Goal: Task Accomplishment & Management: Complete application form

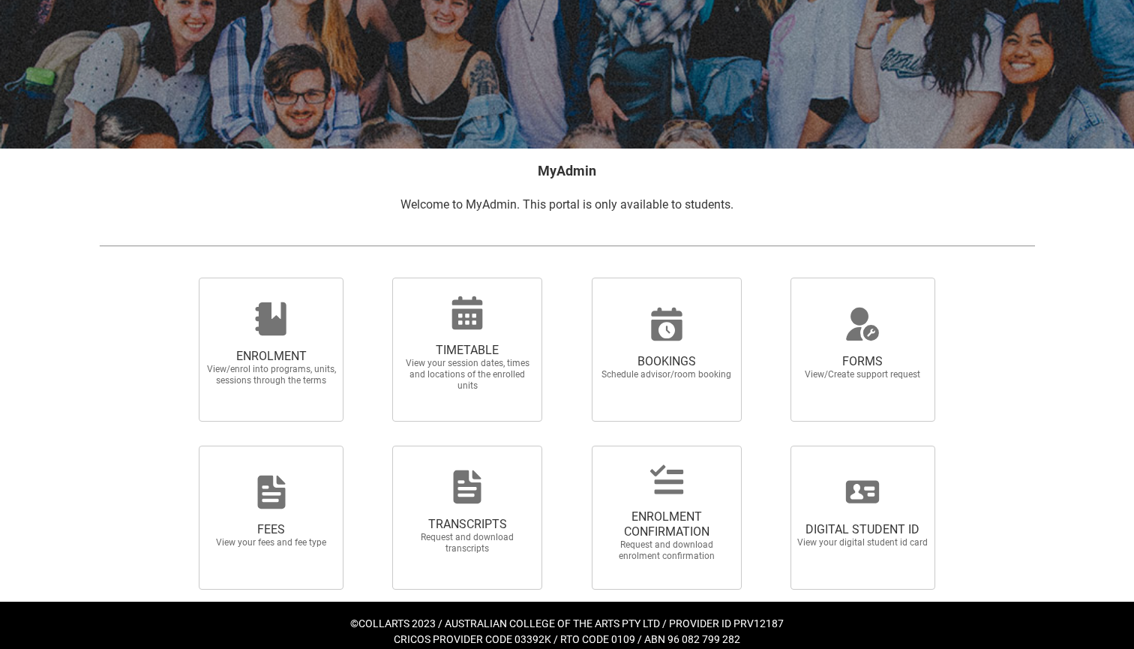
scroll to position [153, 0]
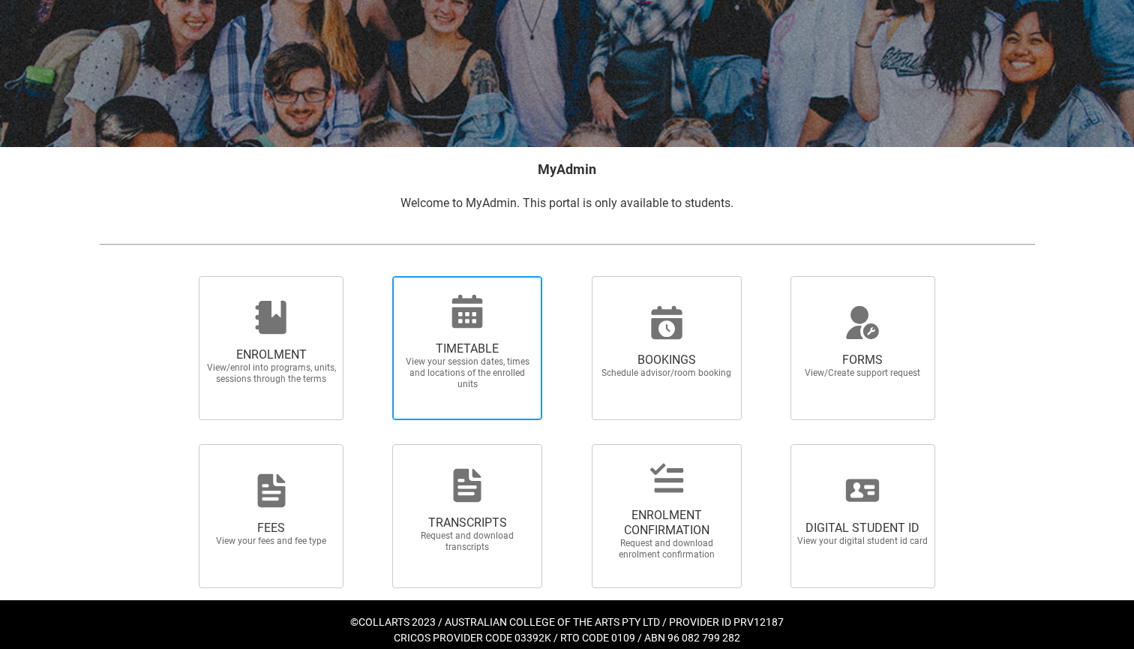
click at [497, 331] on span "TIMETABLE View your session dates, times and locations of the enrolled units" at bounding box center [467, 365] width 144 height 73
click at [373, 276] on input "TIMETABLE View your session dates, times and locations of the enrolled units" at bounding box center [373, 275] width 1 height 1
radio input "true"
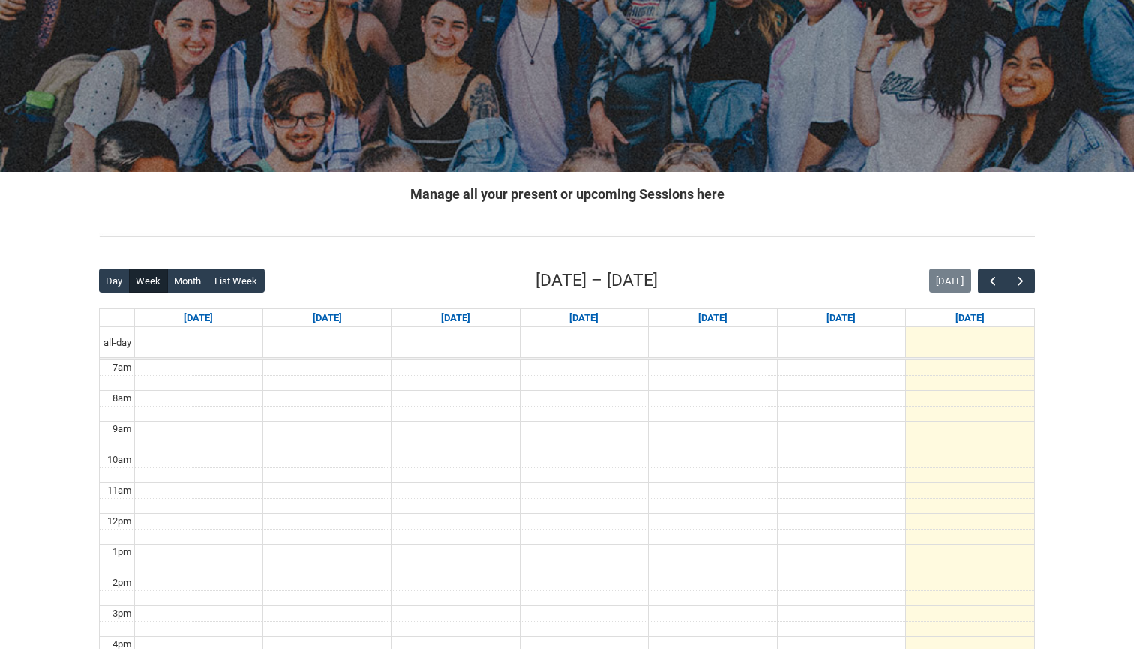
scroll to position [134, 0]
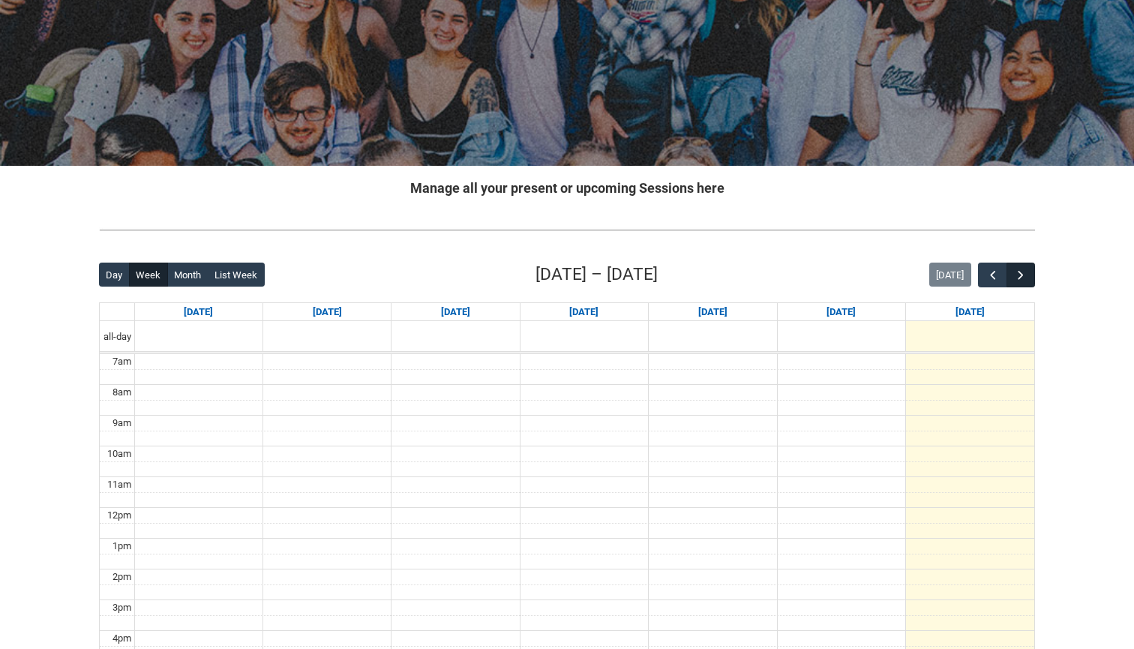
click at [1020, 274] on span "button" at bounding box center [1020, 275] width 15 height 15
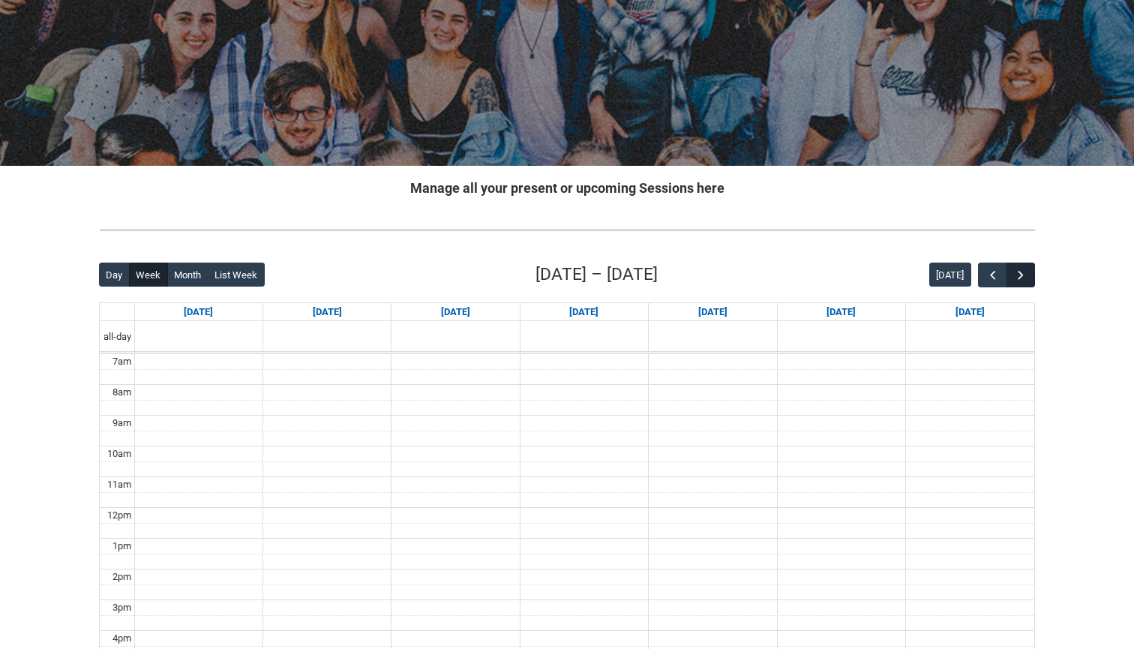
click at [1020, 274] on span "button" at bounding box center [1020, 275] width 15 height 15
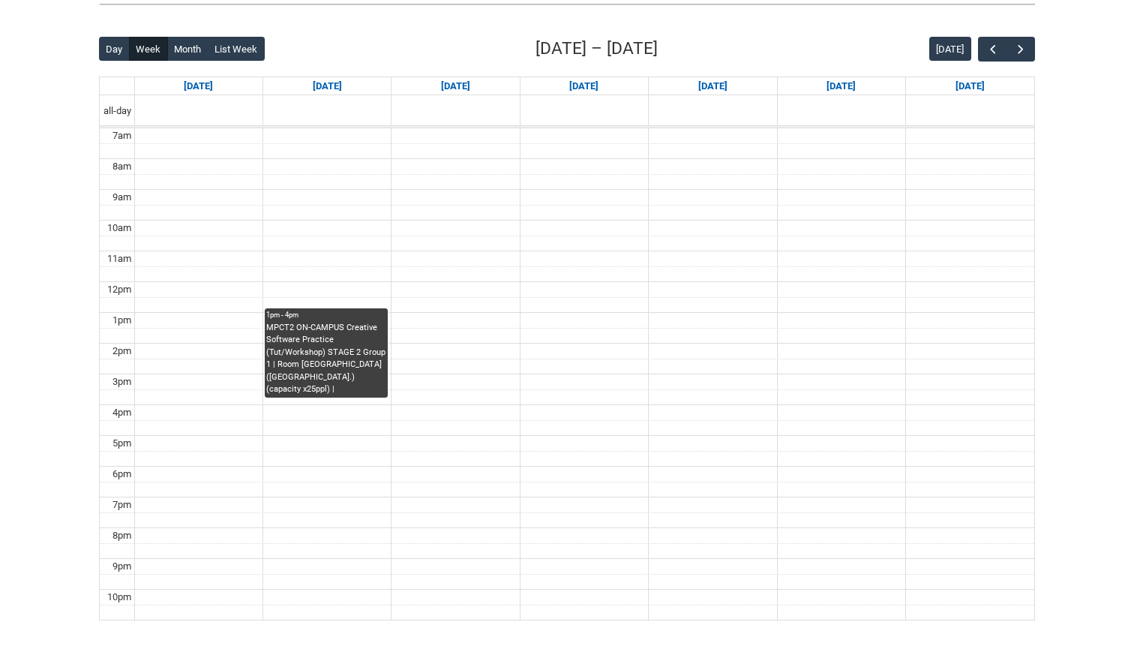
scroll to position [351, 0]
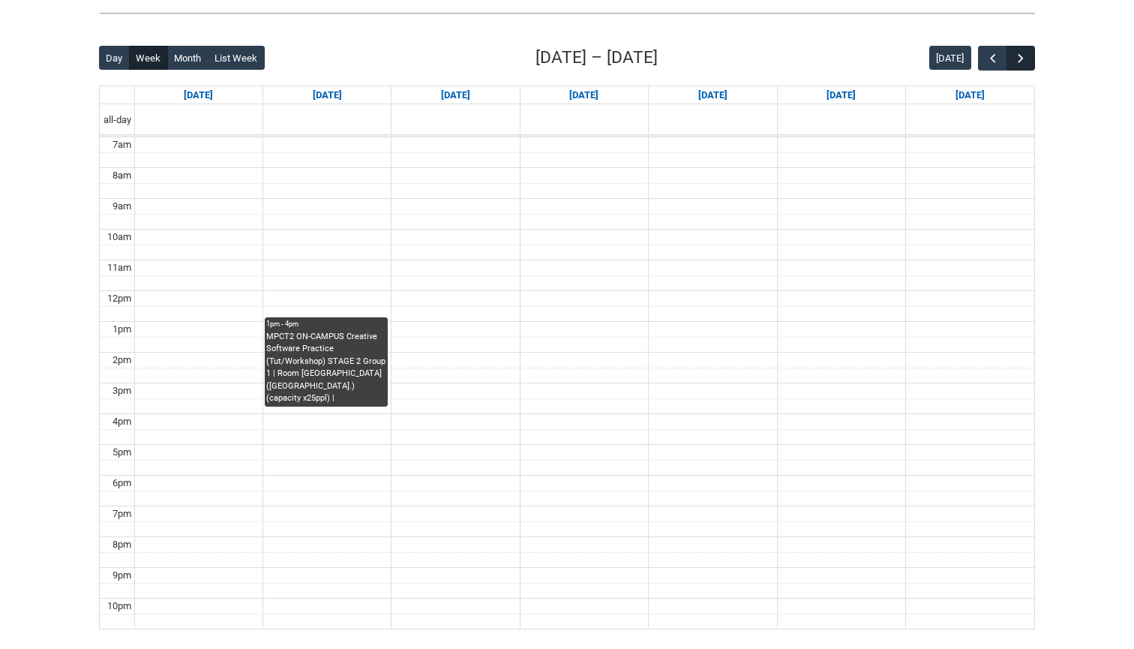
click at [1027, 59] on span "button" at bounding box center [1020, 58] width 15 height 15
click at [994, 57] on span "button" at bounding box center [992, 58] width 15 height 15
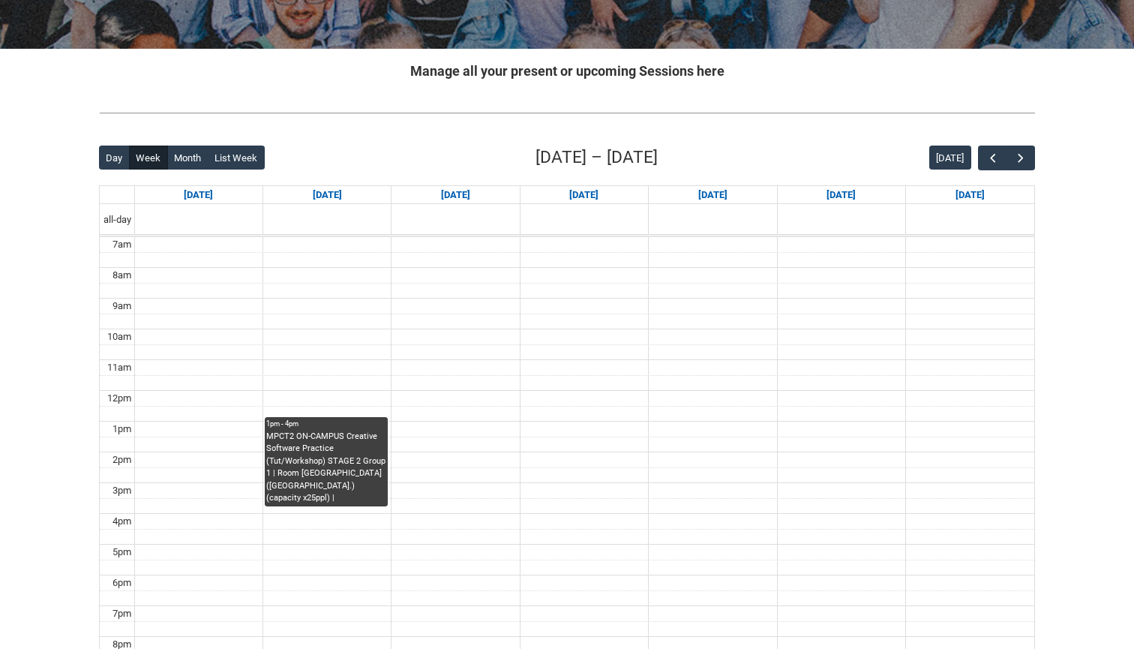
scroll to position [225, 0]
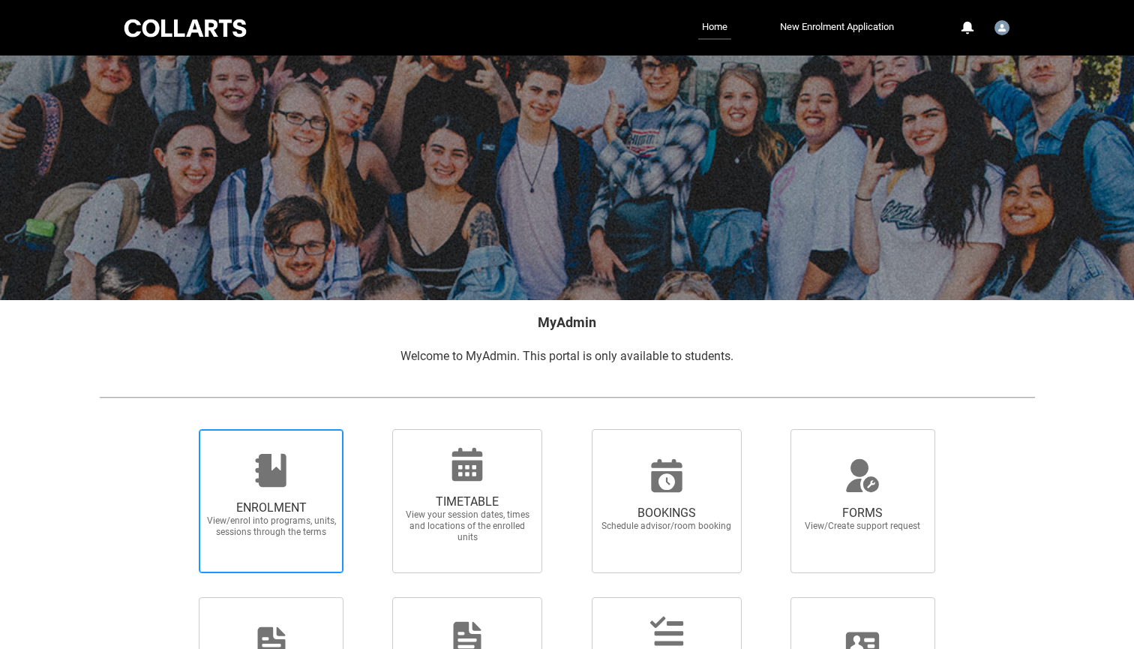
click at [243, 508] on span "ENROLMENT" at bounding box center [271, 507] width 132 height 15
click at [181, 429] on input "ENROLMENT View/enrol into programs, units, sessions through the terms" at bounding box center [180, 428] width 1 height 1
radio input "true"
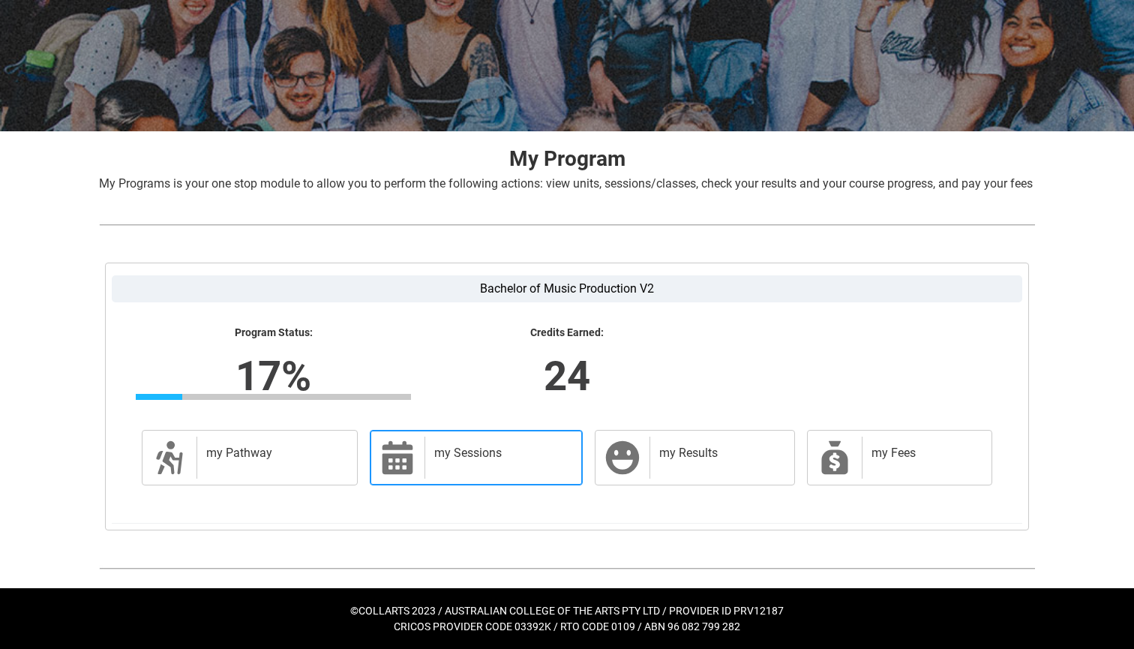
scroll to position [186, 0]
click at [496, 453] on h2 "my Sessions" at bounding box center [500, 452] width 133 height 15
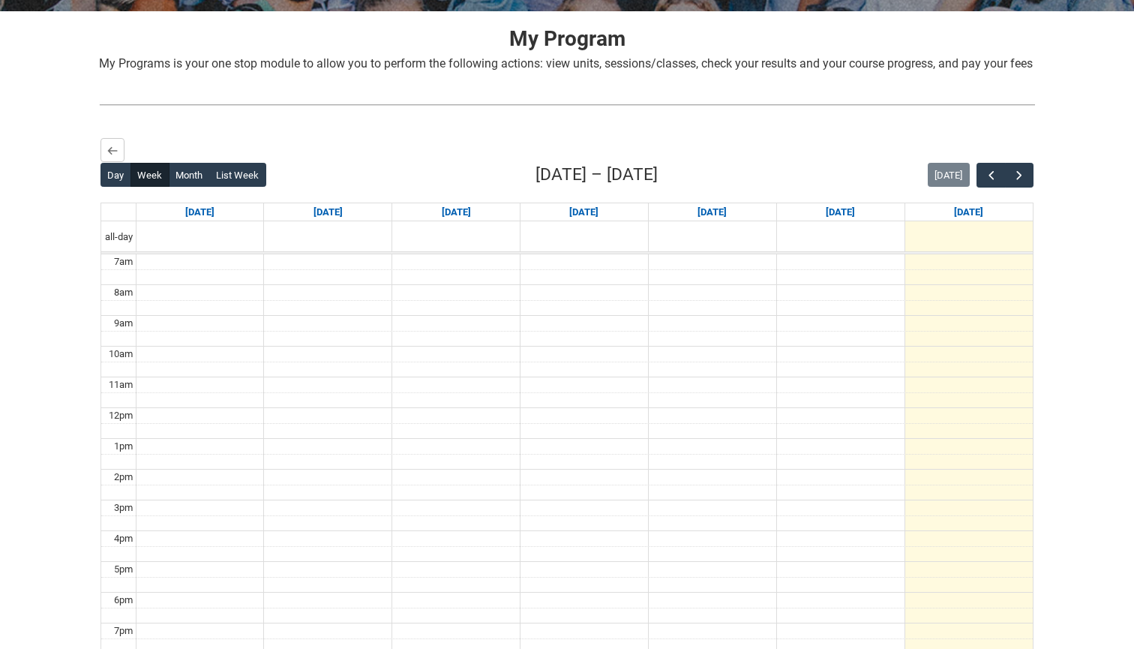
scroll to position [290, 0]
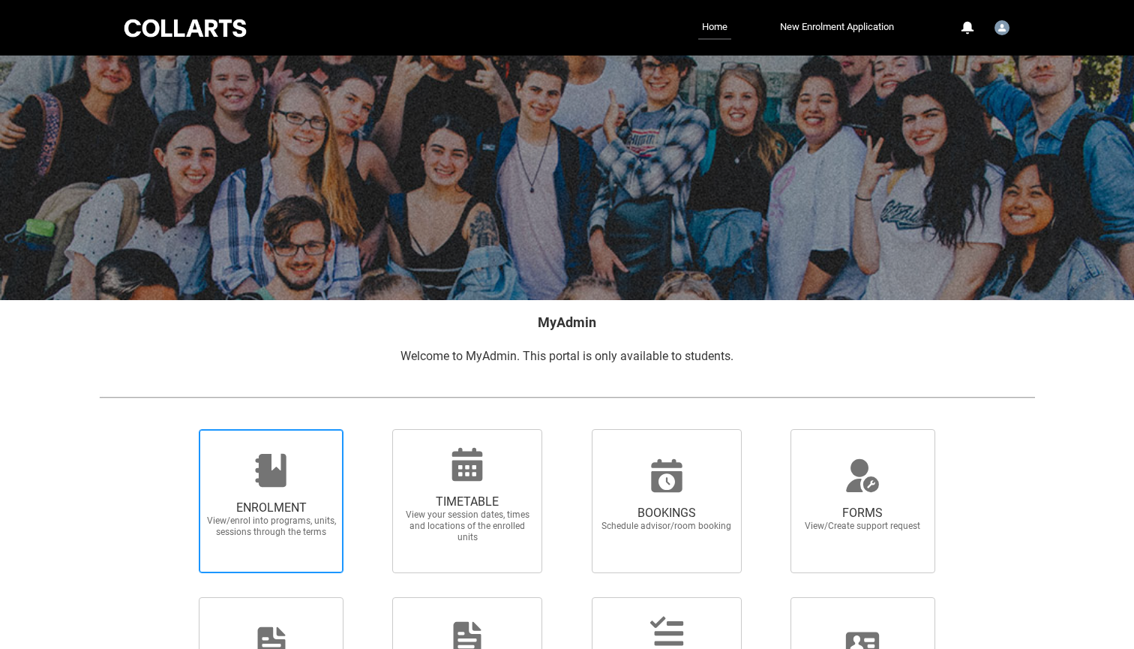
click at [272, 463] on icon at bounding box center [271, 470] width 36 height 36
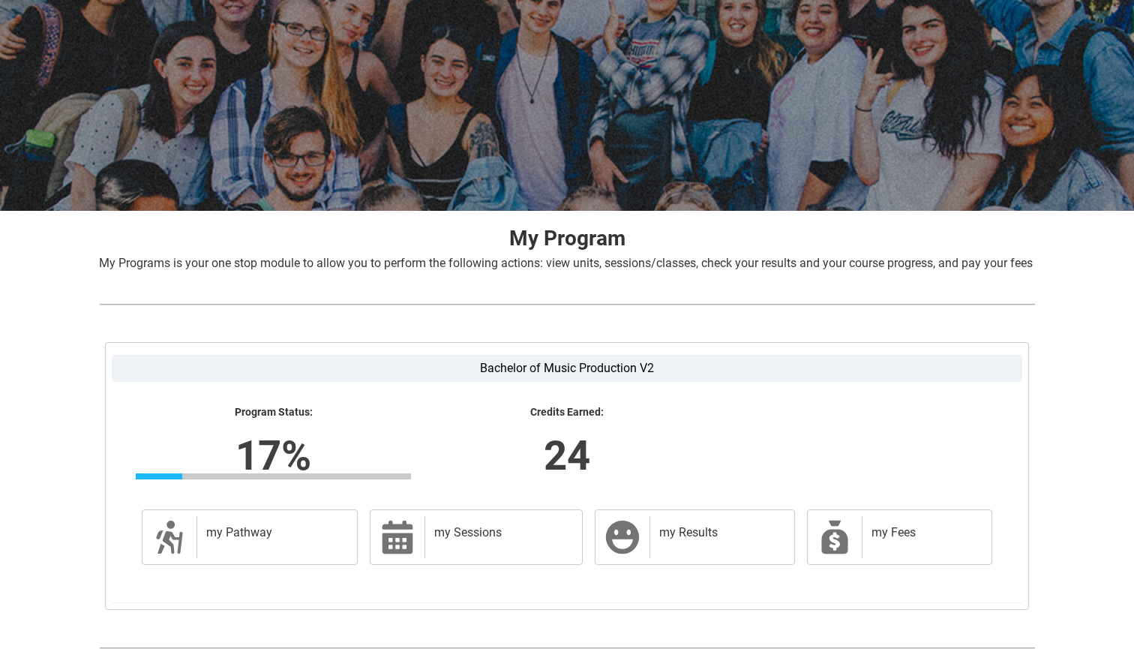
scroll to position [96, 0]
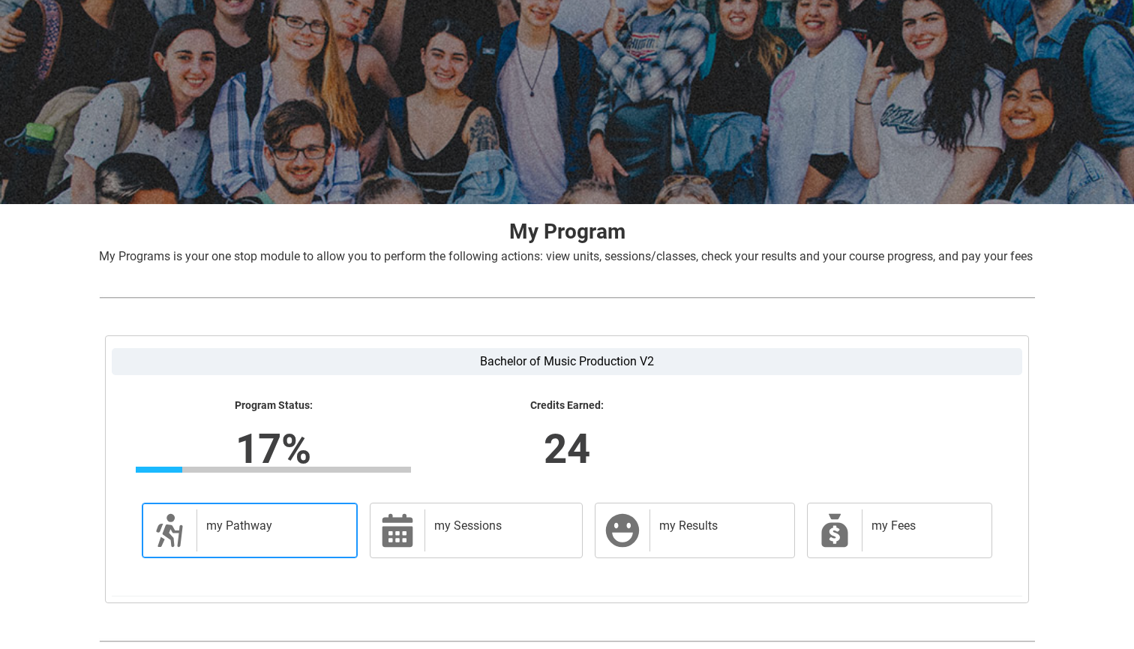
drag, startPoint x: 280, startPoint y: 549, endPoint x: 299, endPoint y: 543, distance: 19.7
click at [299, 533] on h2 "my Pathway" at bounding box center [274, 525] width 136 height 15
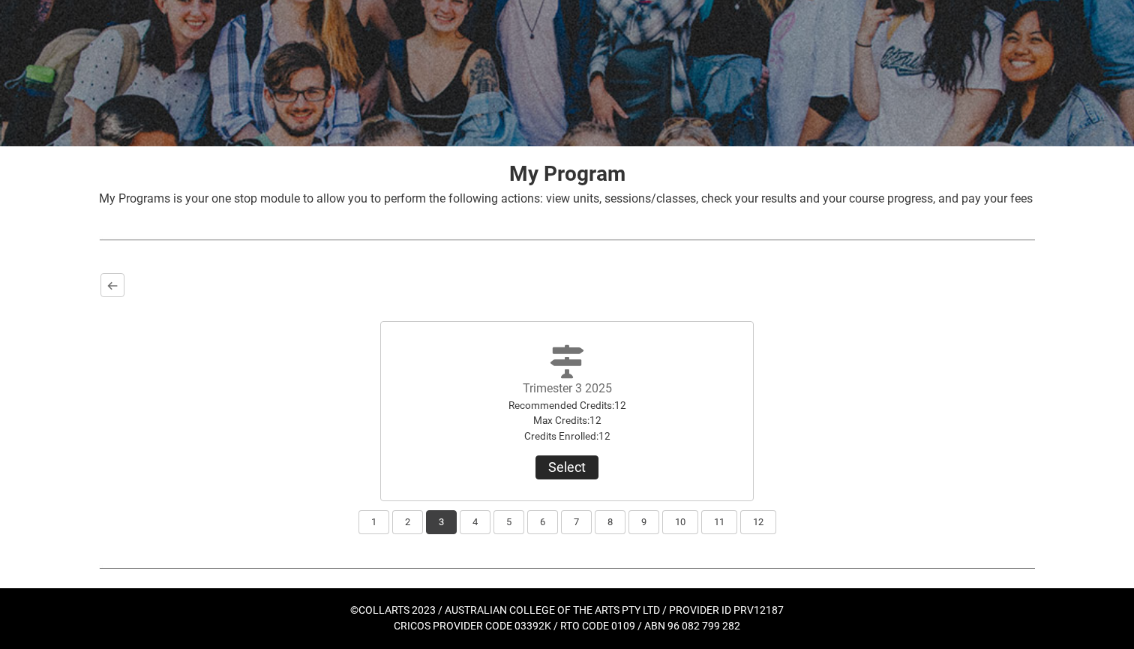
scroll to position [171, 0]
click at [578, 462] on button "Select" at bounding box center [566, 467] width 63 height 24
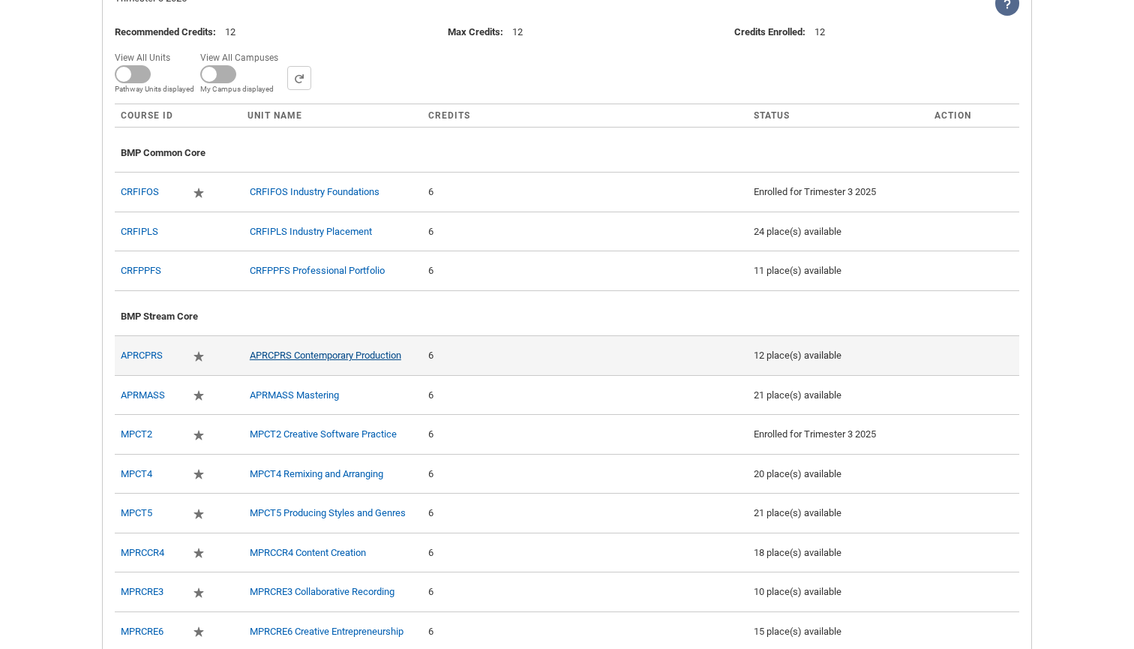
scroll to position [514, 0]
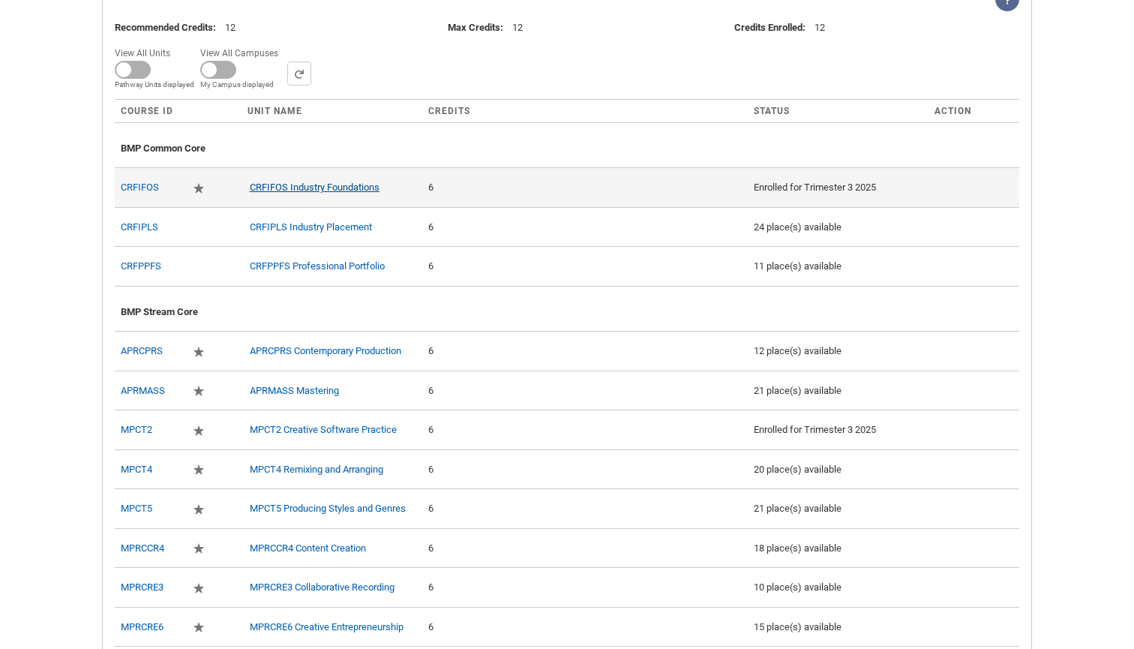
click at [323, 193] on link "CRFIFOS Industry Foundations" at bounding box center [315, 186] width 130 height 11
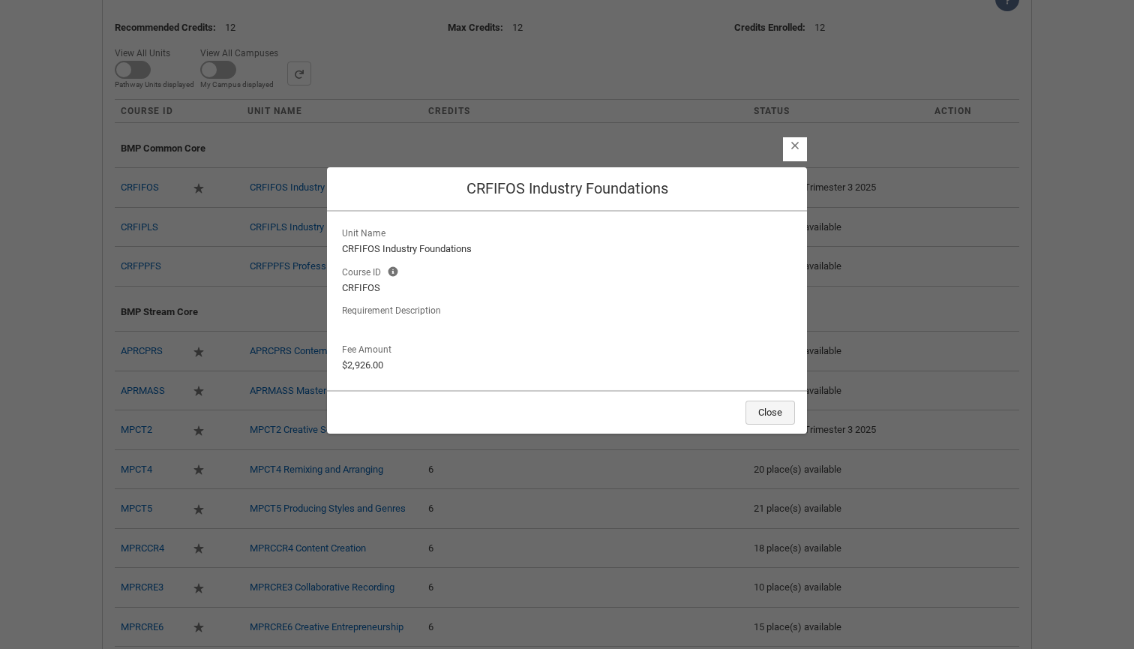
click at [764, 407] on button "Close" at bounding box center [769, 412] width 49 height 24
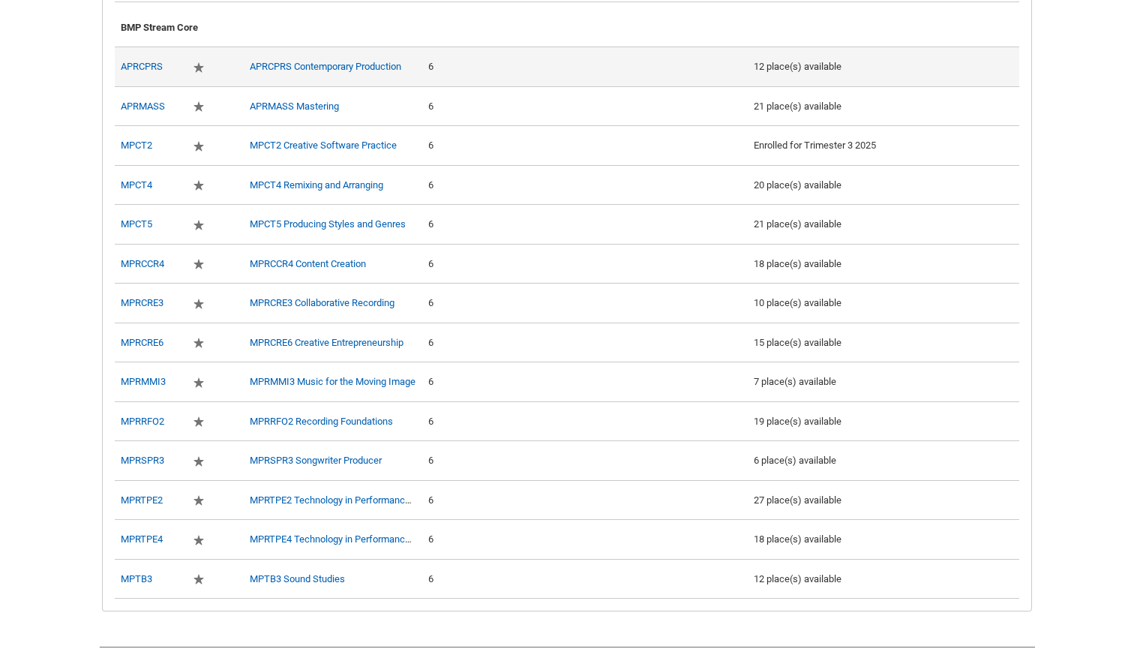
scroll to position [813, 0]
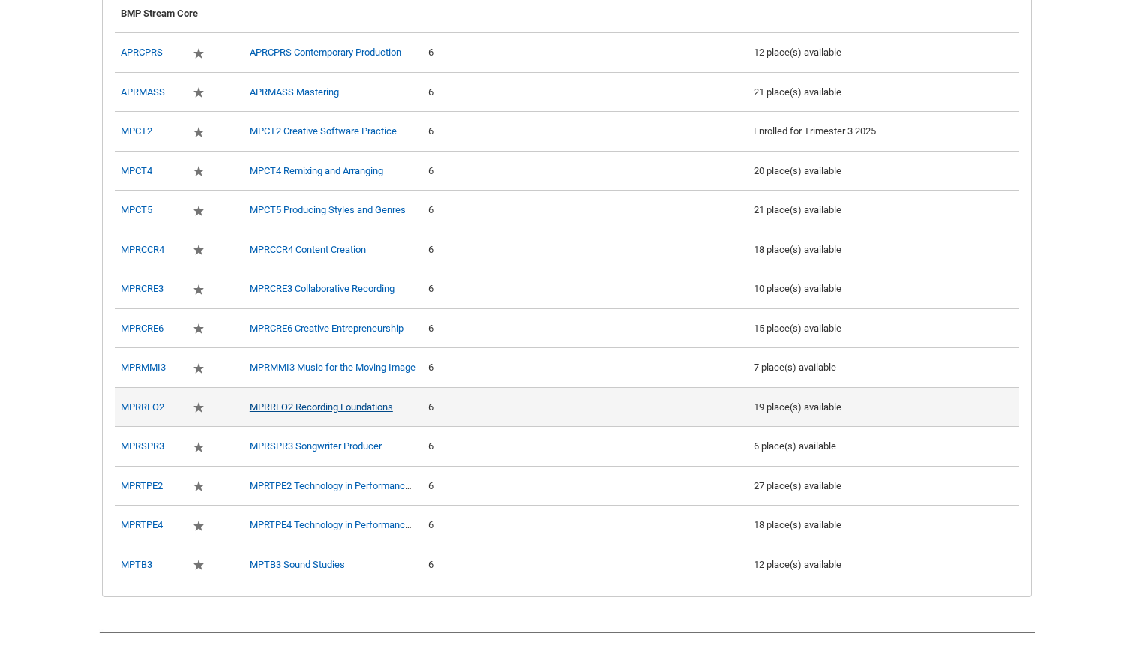
click at [331, 412] on link "MPRRFO2 Recording Foundations" at bounding box center [321, 406] width 143 height 11
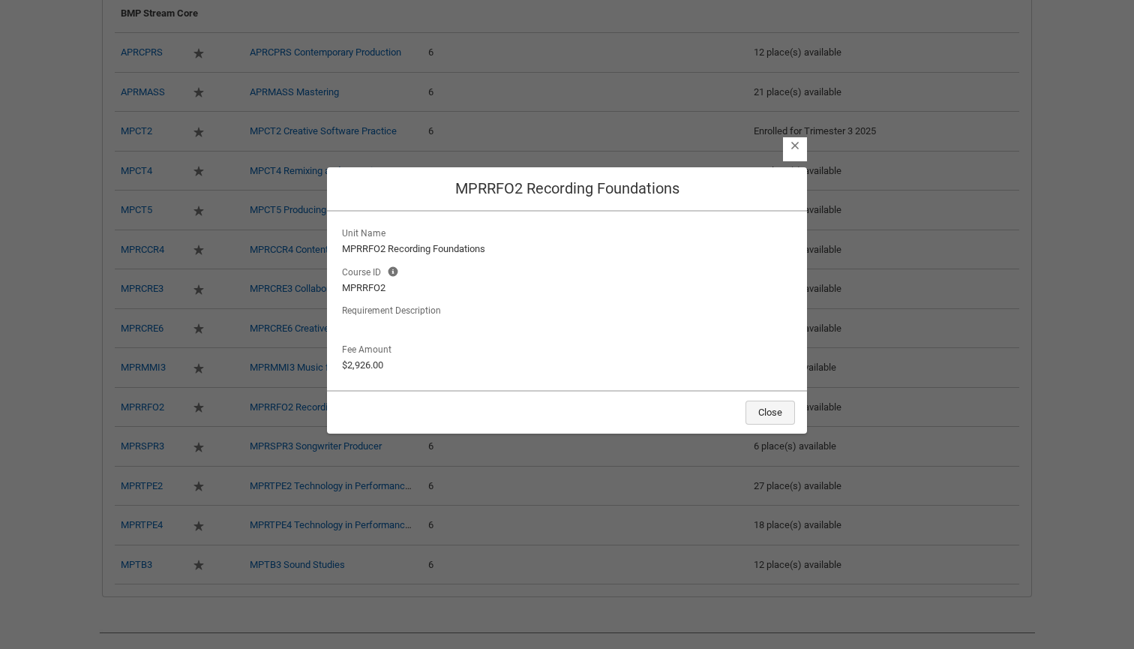
click at [757, 412] on button "Close" at bounding box center [769, 412] width 49 height 24
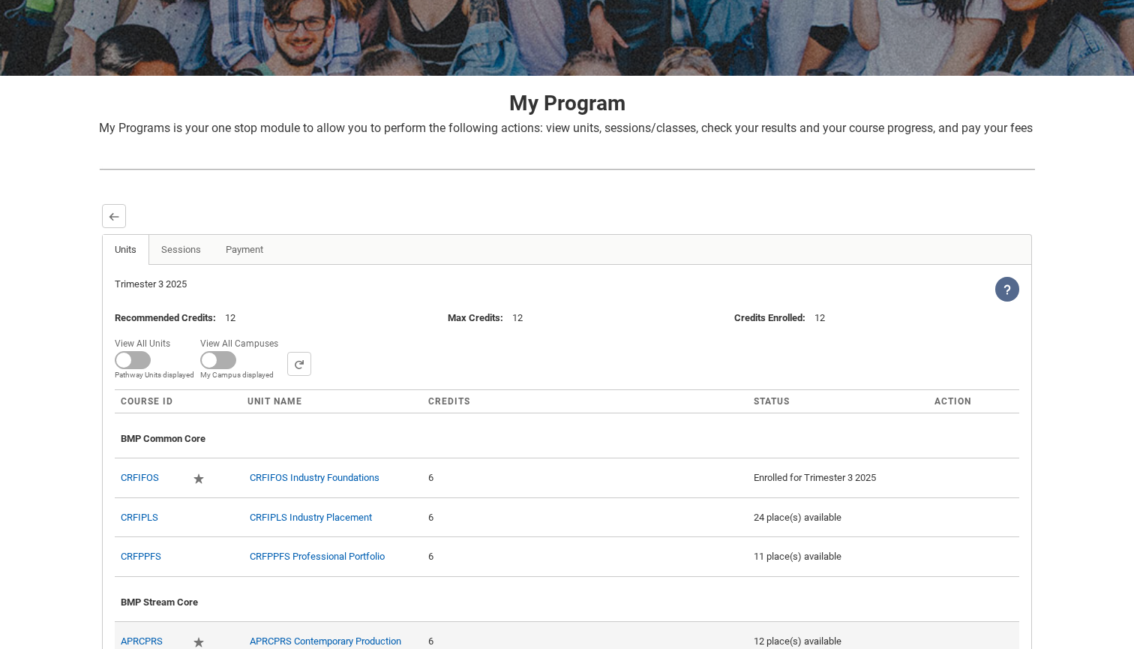
scroll to position [198, 0]
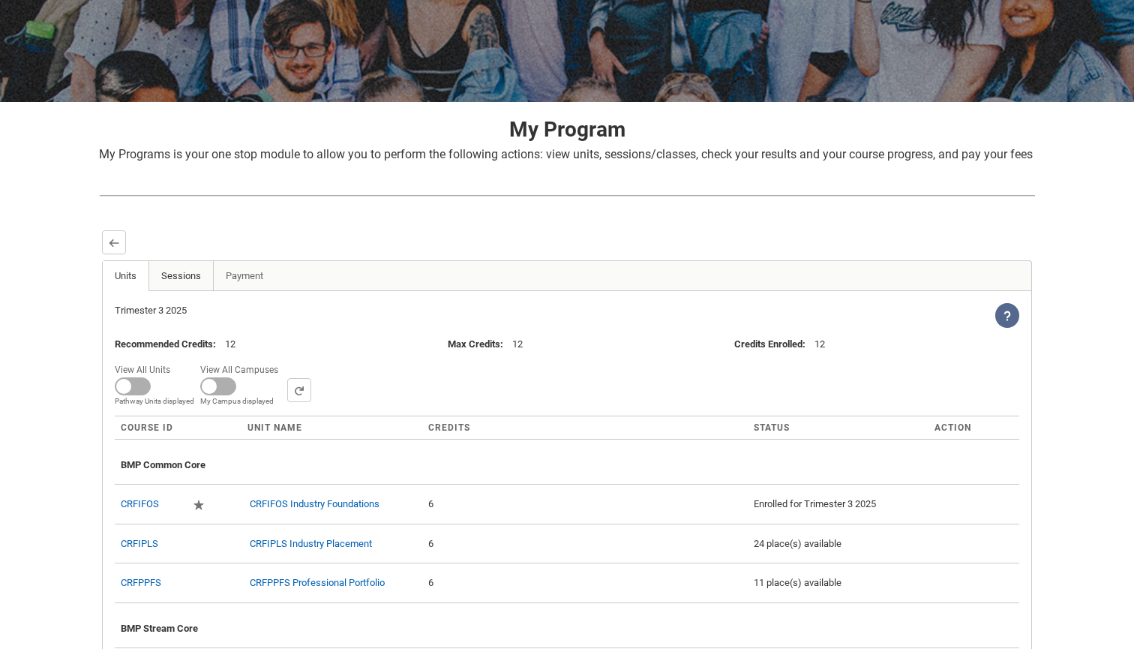
click at [185, 286] on link "Sessions" at bounding box center [180, 276] width 65 height 30
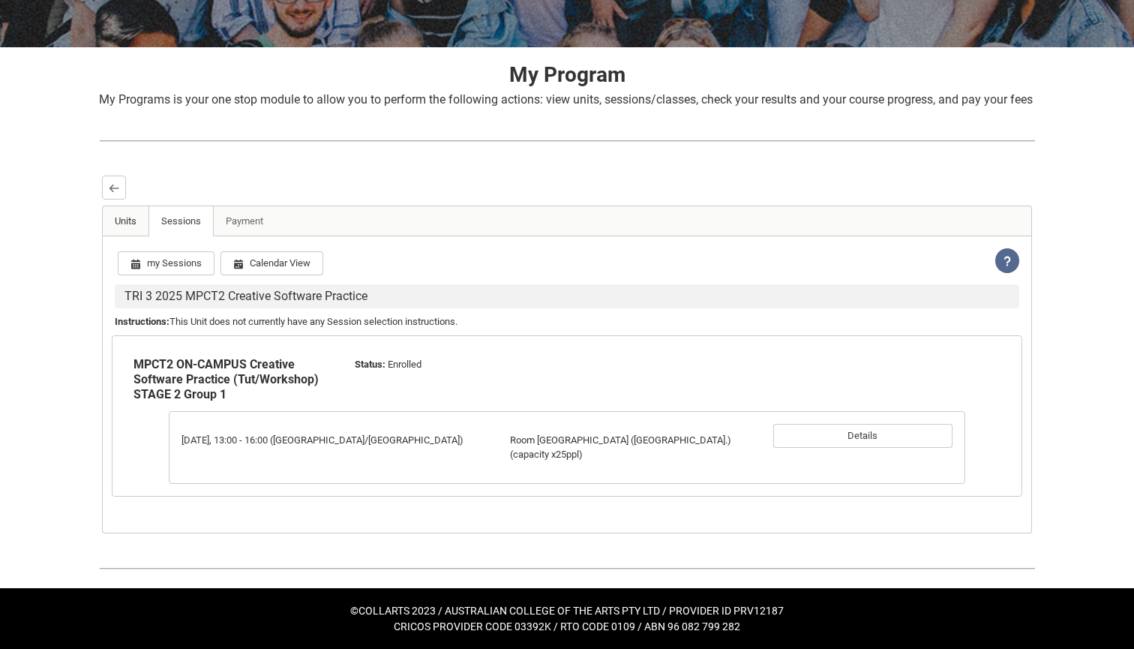
scroll to position [255, 0]
click at [856, 448] on button "Details" at bounding box center [862, 436] width 179 height 24
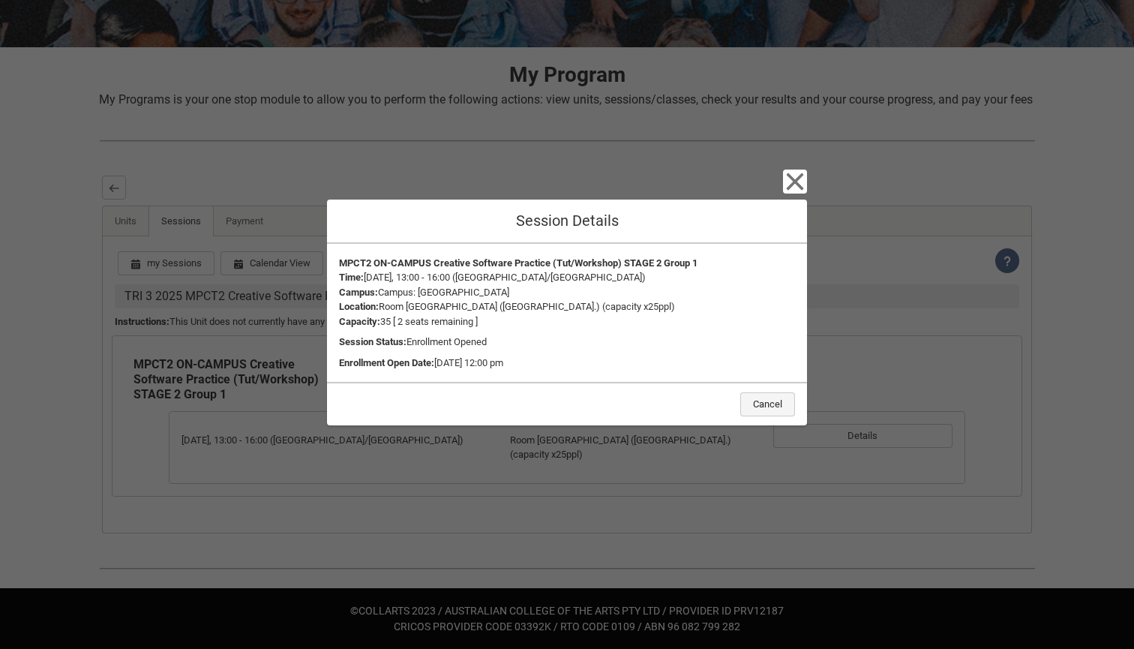
click at [762, 392] on button "Cancel" at bounding box center [767, 404] width 55 height 24
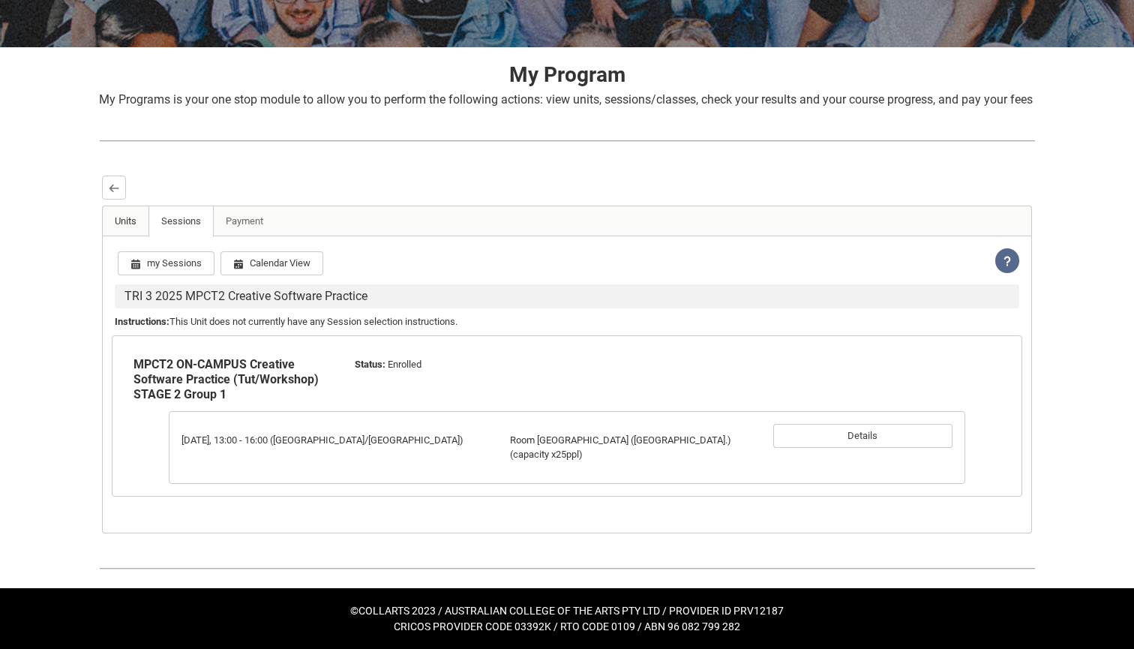
click at [135, 235] on link "Units" at bounding box center [126, 221] width 46 height 30
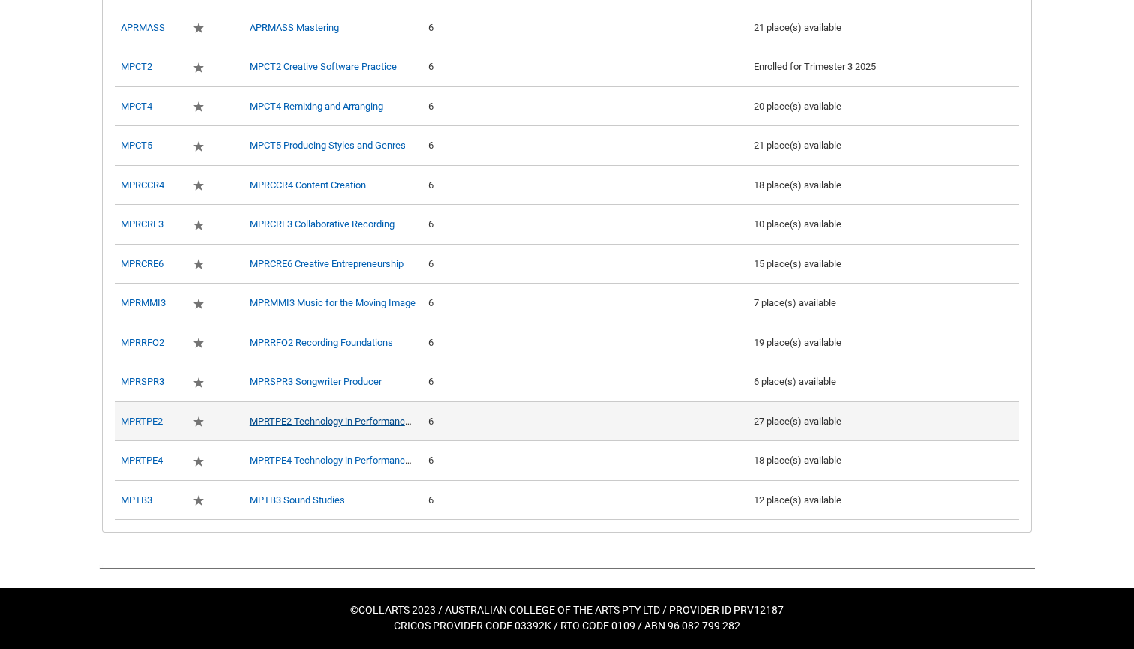
scroll to position [886, 0]
click at [321, 421] on link "MPRTPE2 Technology in Performance 1" at bounding box center [334, 420] width 168 height 11
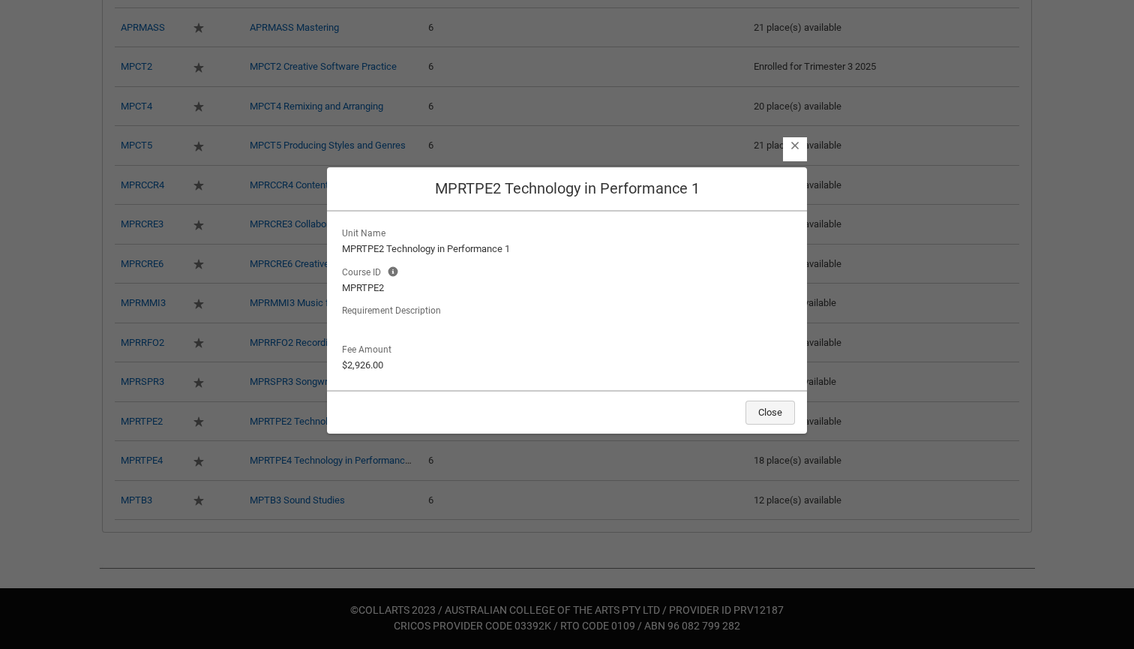
click at [770, 406] on button "Close" at bounding box center [769, 412] width 49 height 24
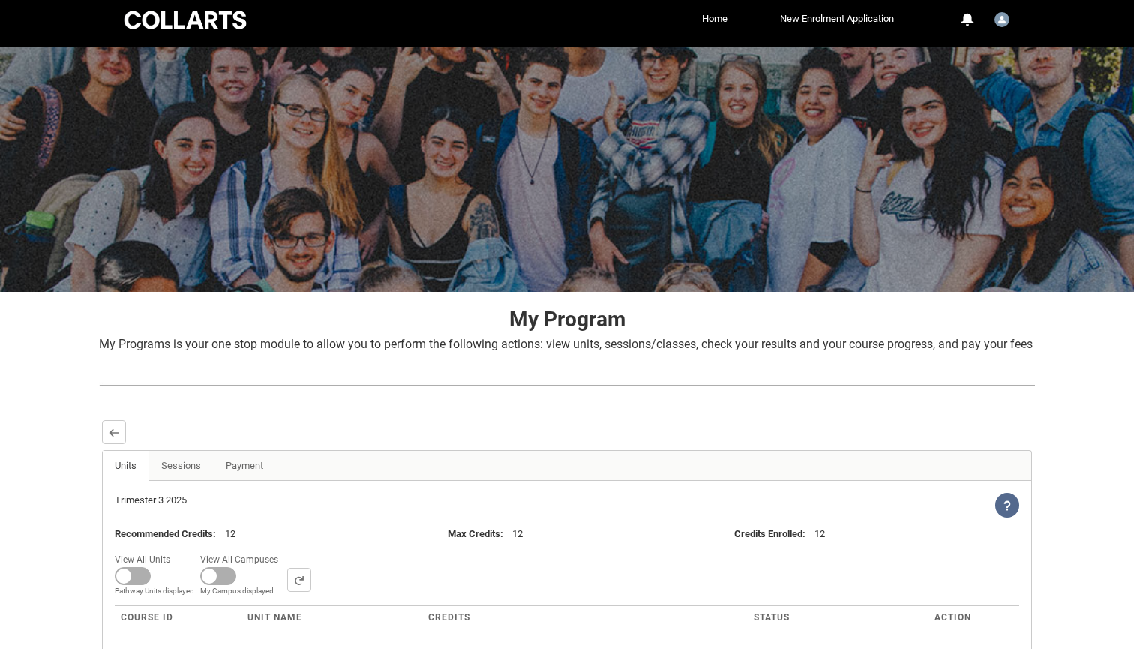
scroll to position [7, 0]
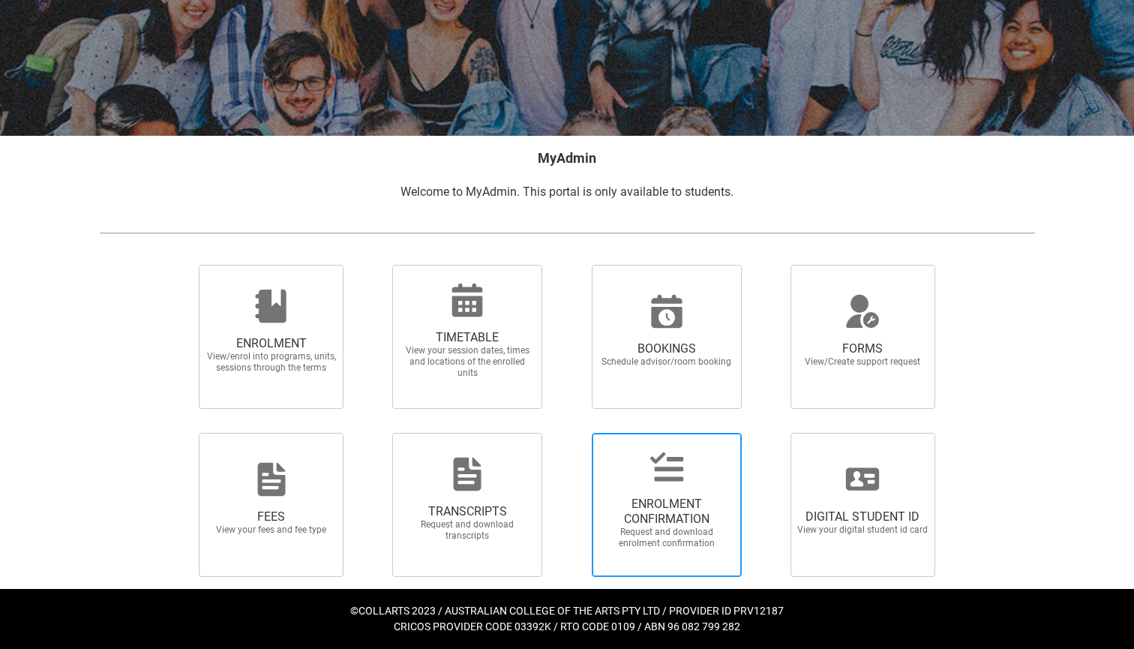
scroll to position [163, 0]
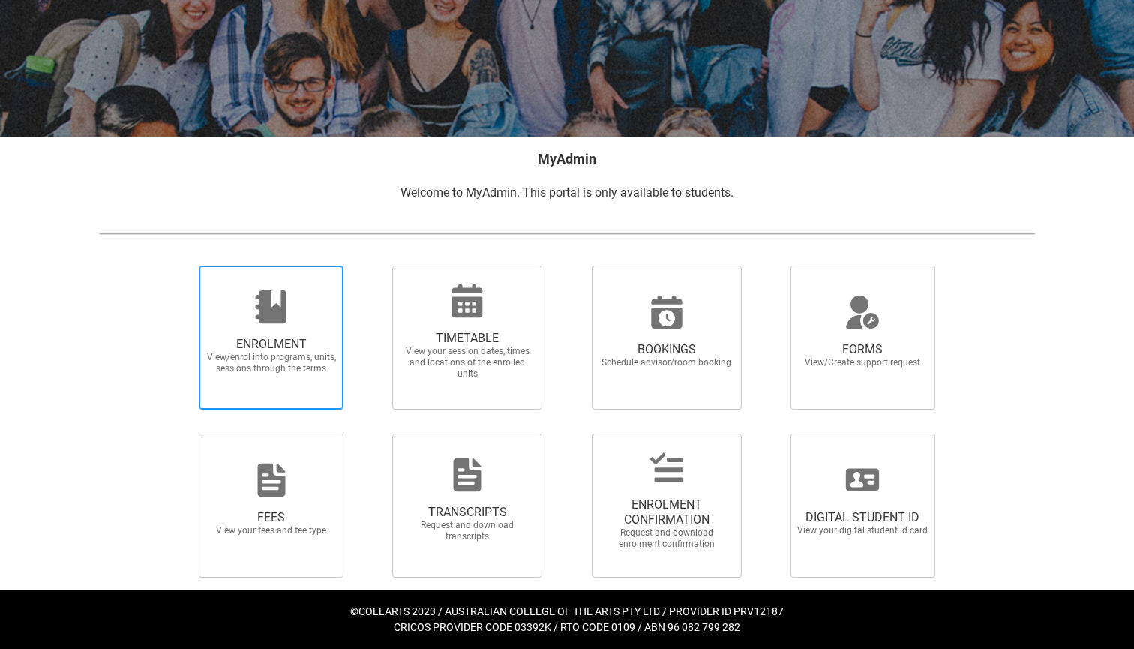
click at [307, 337] on span "ENROLMENT" at bounding box center [271, 344] width 132 height 15
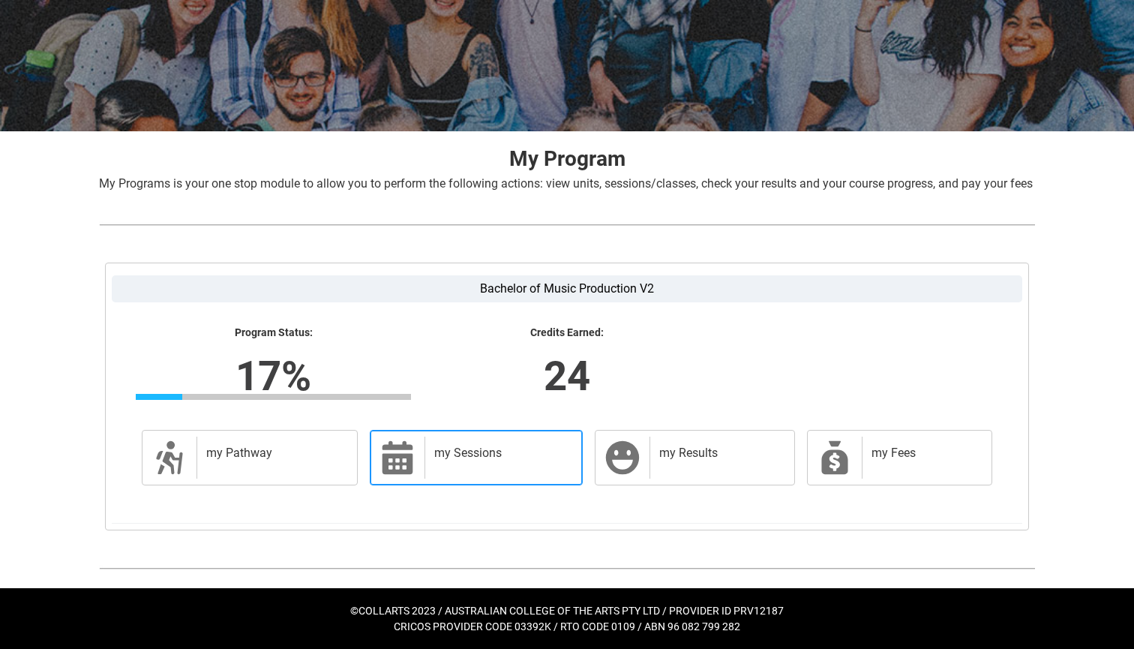
scroll to position [186, 0]
click at [455, 467] on div "my Sessions" at bounding box center [499, 457] width 151 height 42
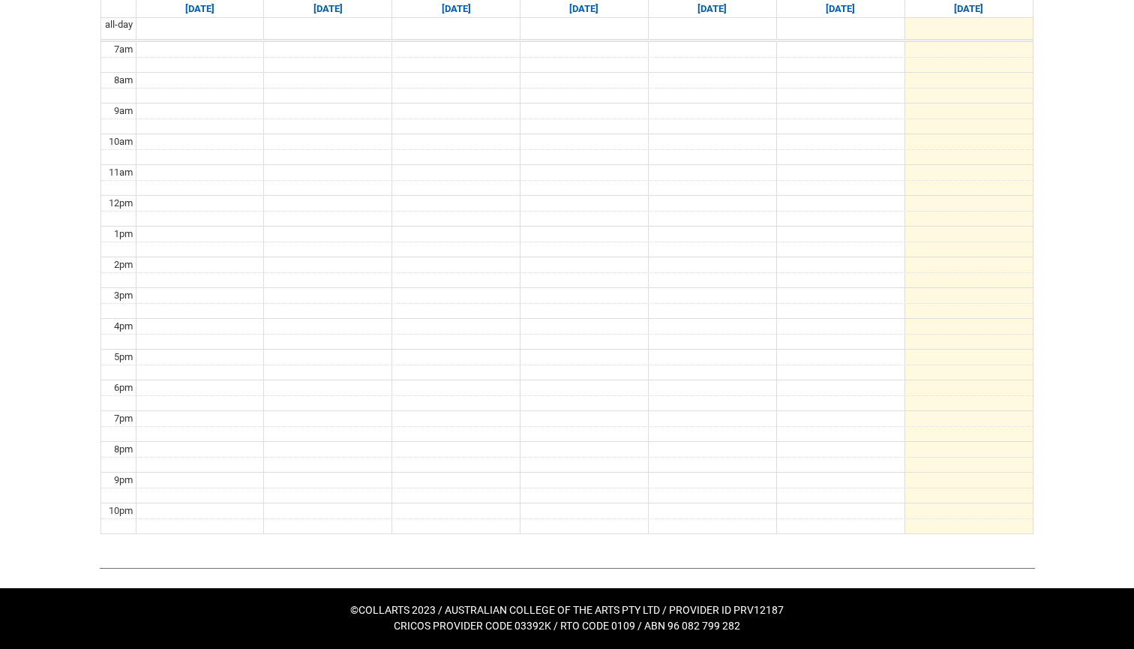
scroll to position [505, 0]
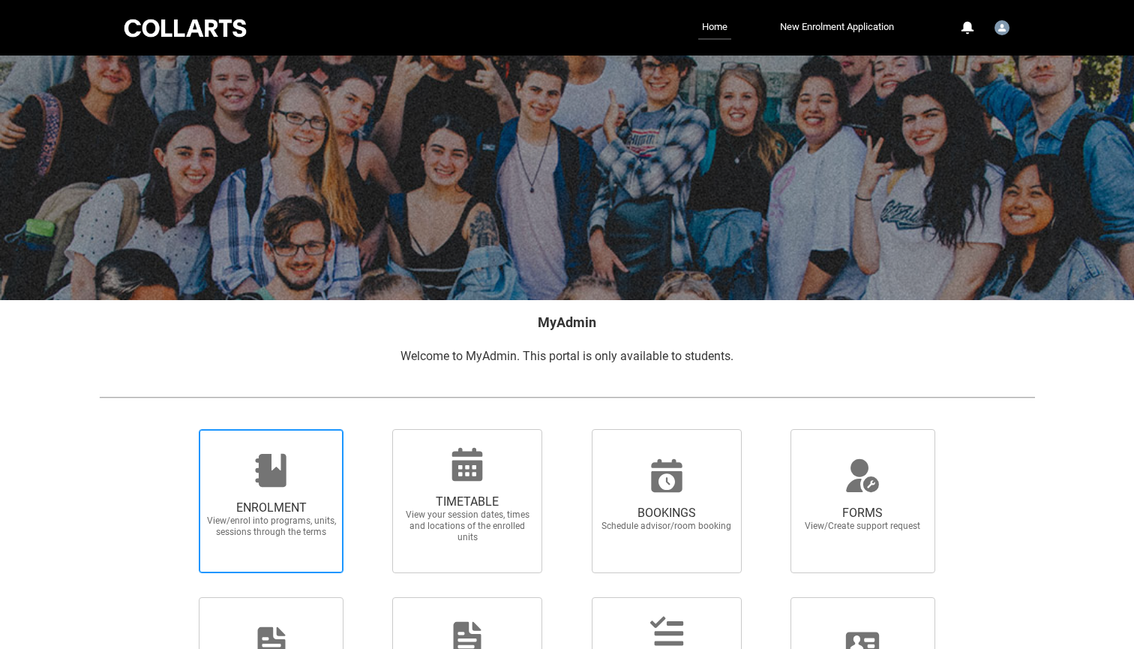
click at [284, 489] on span "ENROLMENT View/enrol into programs, units, sessions through the terms" at bounding box center [271, 518] width 144 height 61
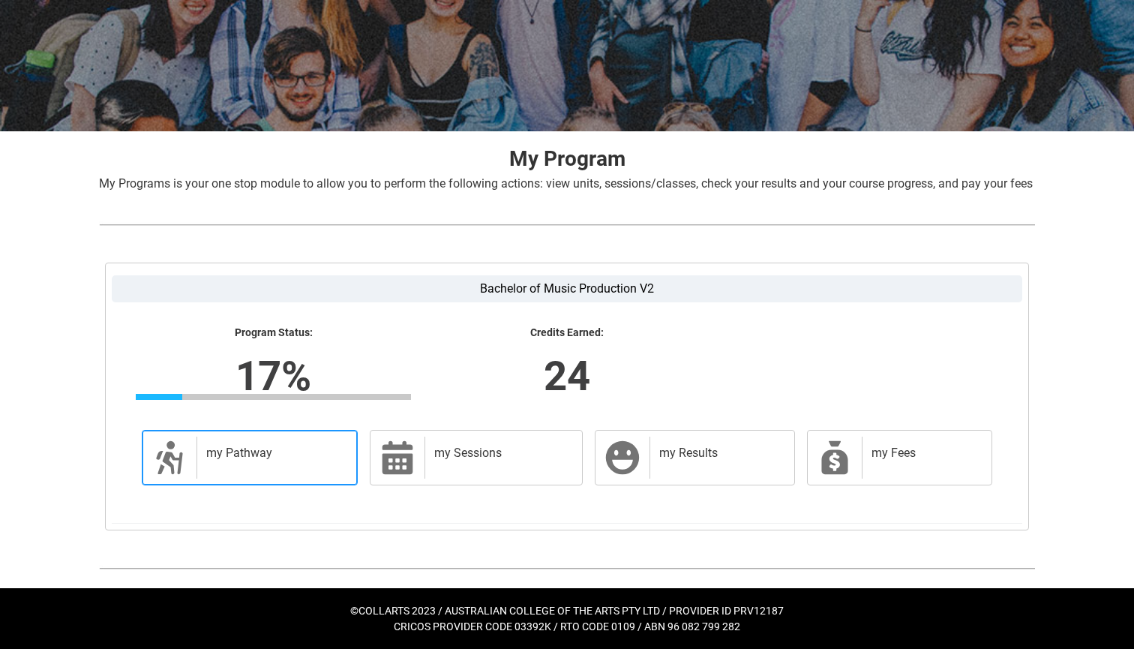
scroll to position [186, 0]
click at [269, 451] on h2 "my Pathway" at bounding box center [274, 452] width 136 height 15
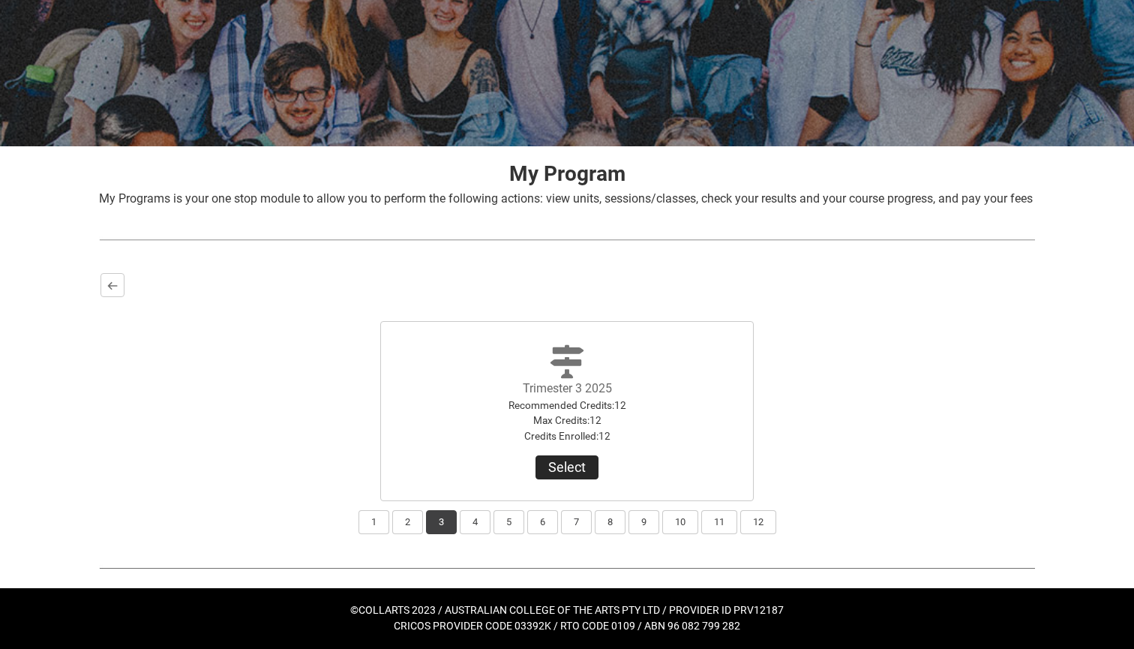
scroll to position [171, 0]
click at [568, 459] on button "Select" at bounding box center [566, 467] width 63 height 24
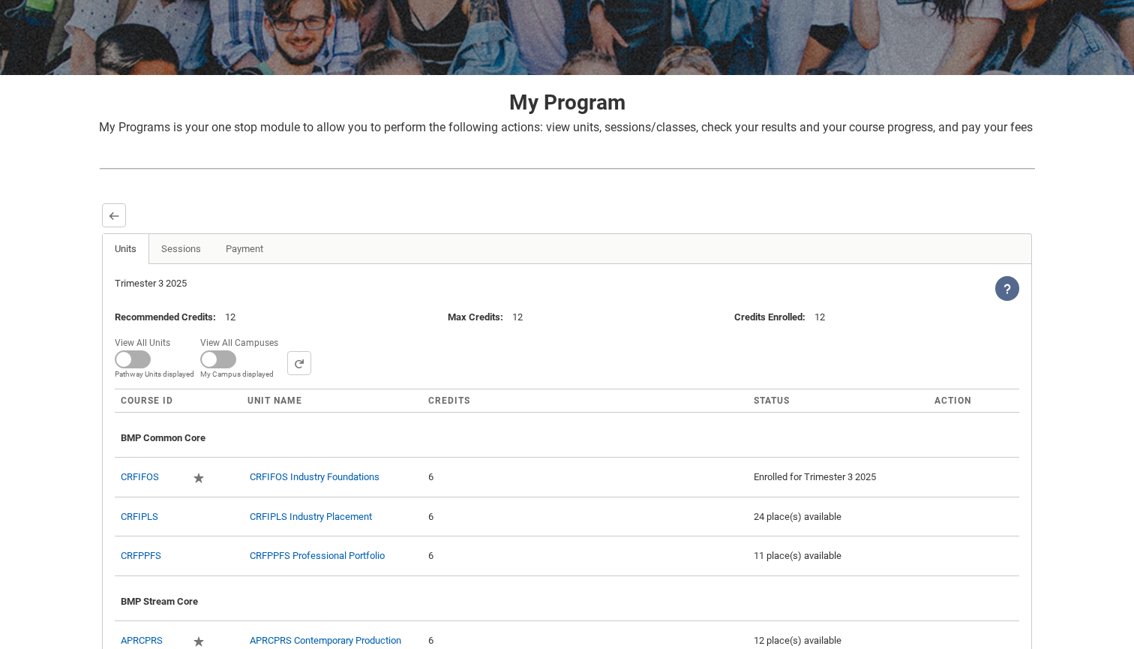
scroll to position [238, 0]
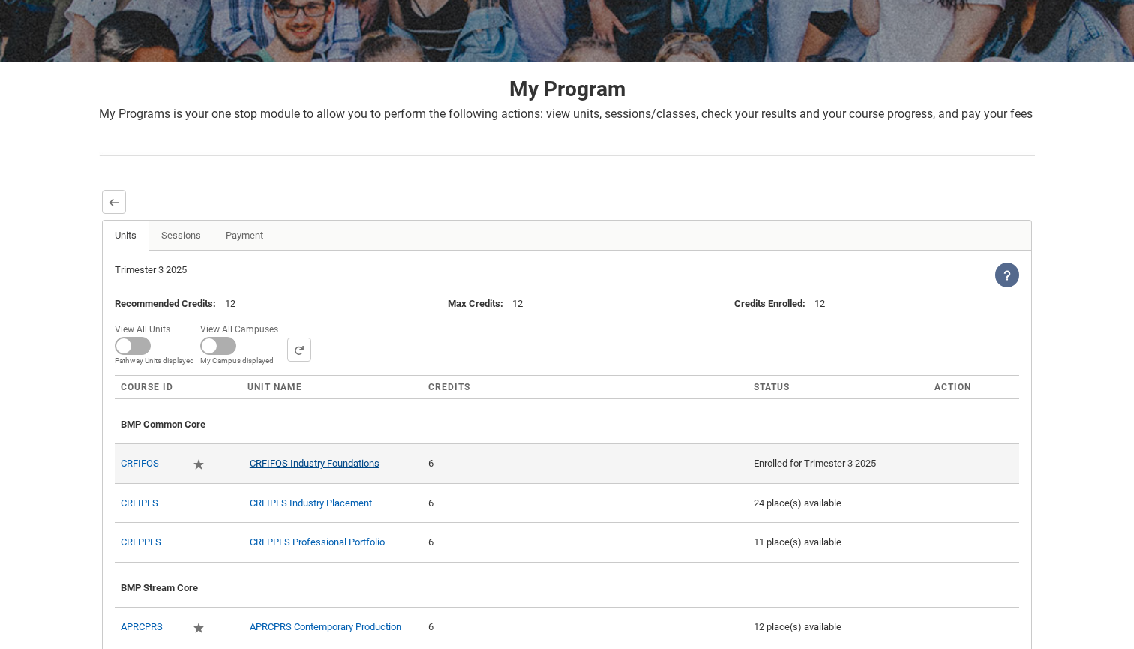
click at [358, 469] on link "CRFIFOS Industry Foundations" at bounding box center [315, 462] width 130 height 11
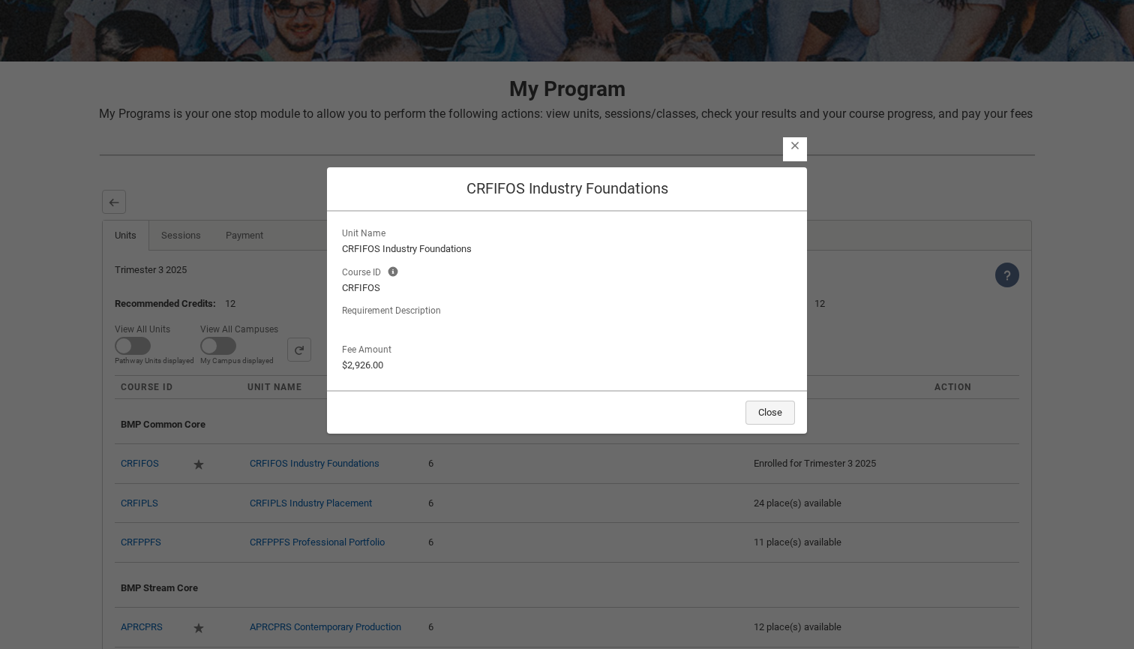
click at [766, 409] on button "Close" at bounding box center [769, 412] width 49 height 24
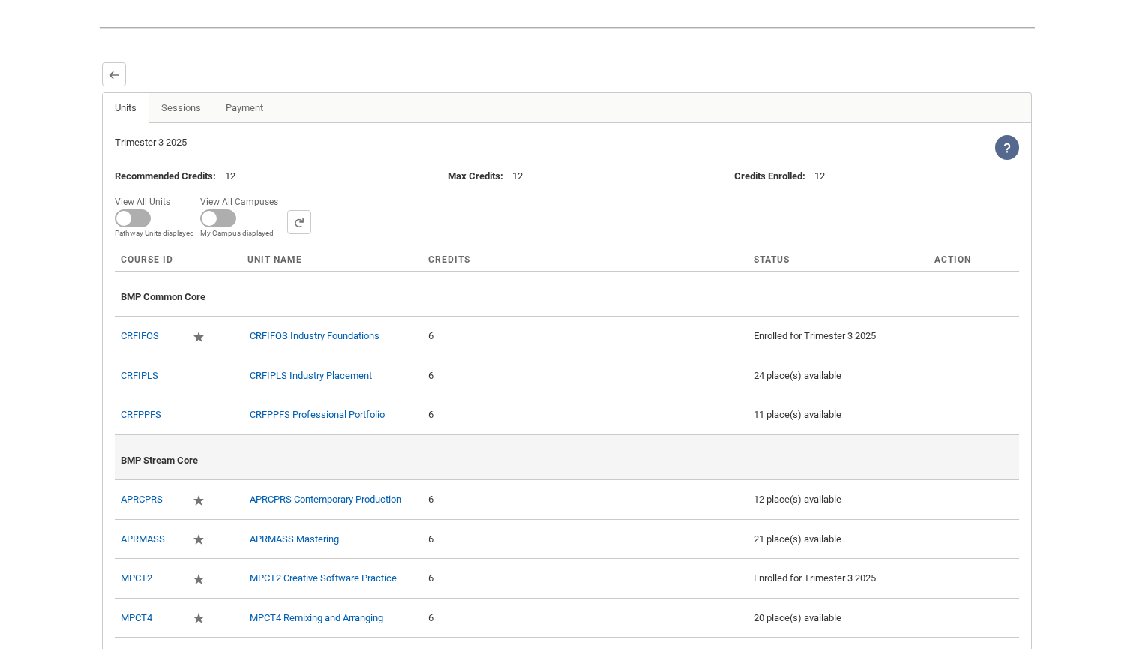
scroll to position [359, 0]
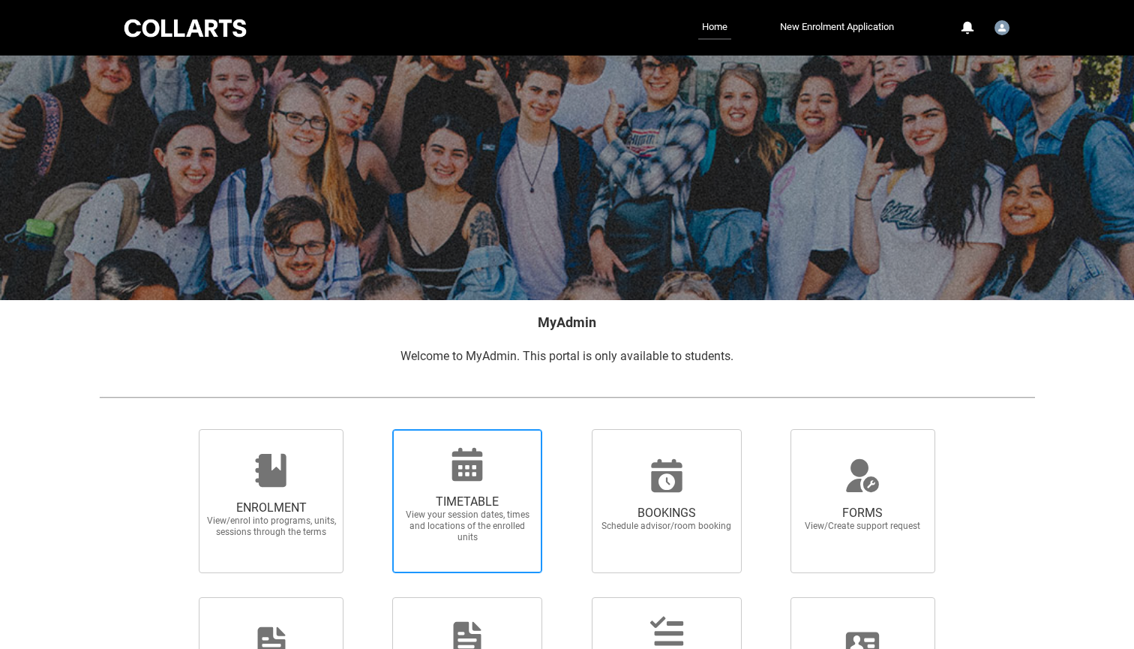
click at [466, 469] on icon at bounding box center [467, 464] width 36 height 36
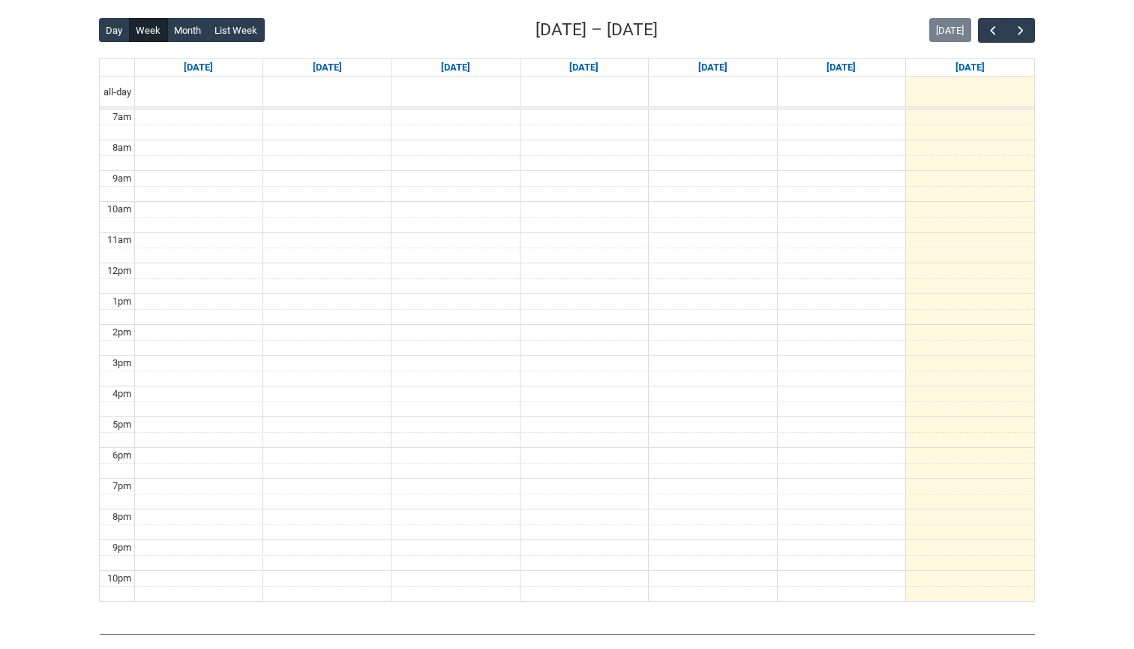
scroll to position [385, 0]
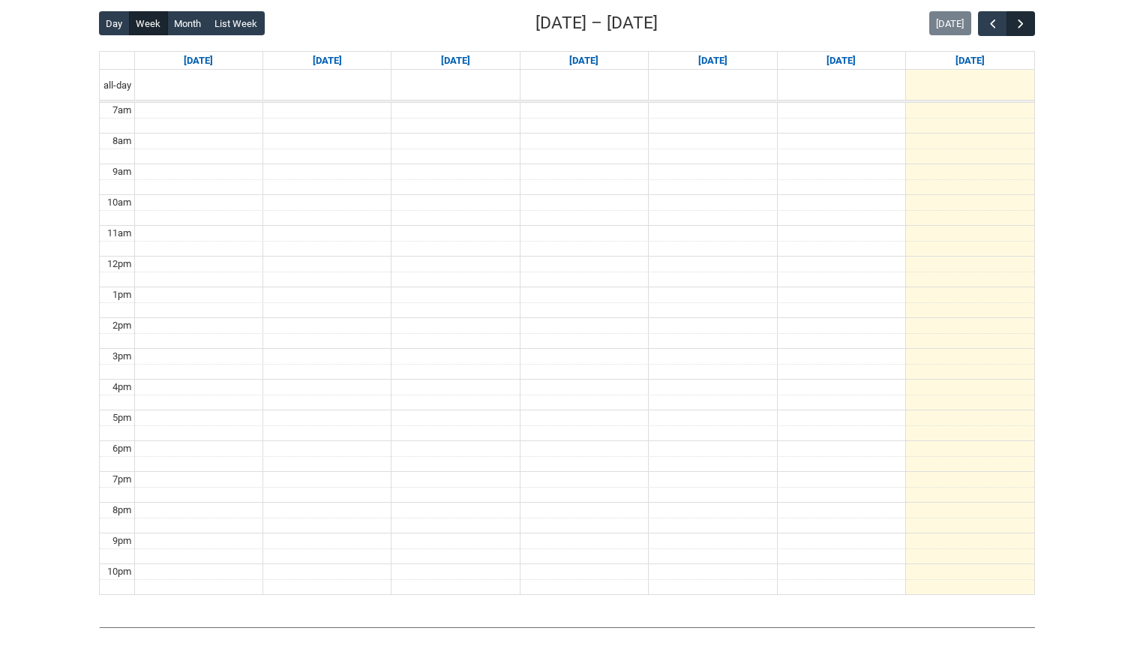
click at [1024, 18] on span "button" at bounding box center [1020, 23] width 15 height 15
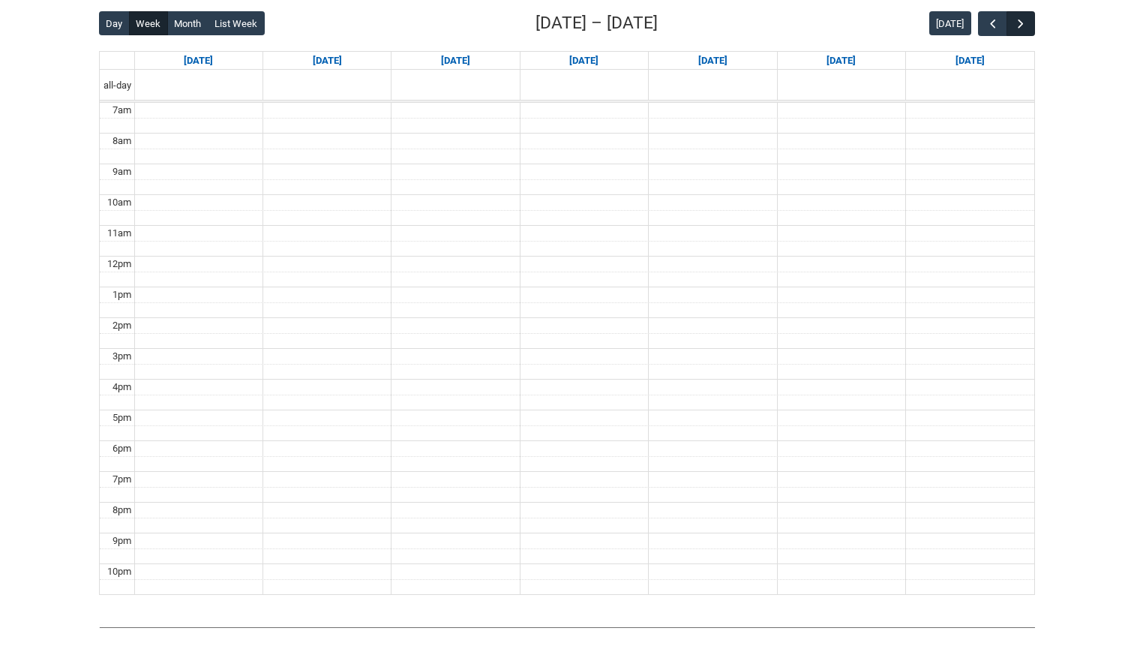
click at [1024, 18] on span "button" at bounding box center [1020, 23] width 15 height 15
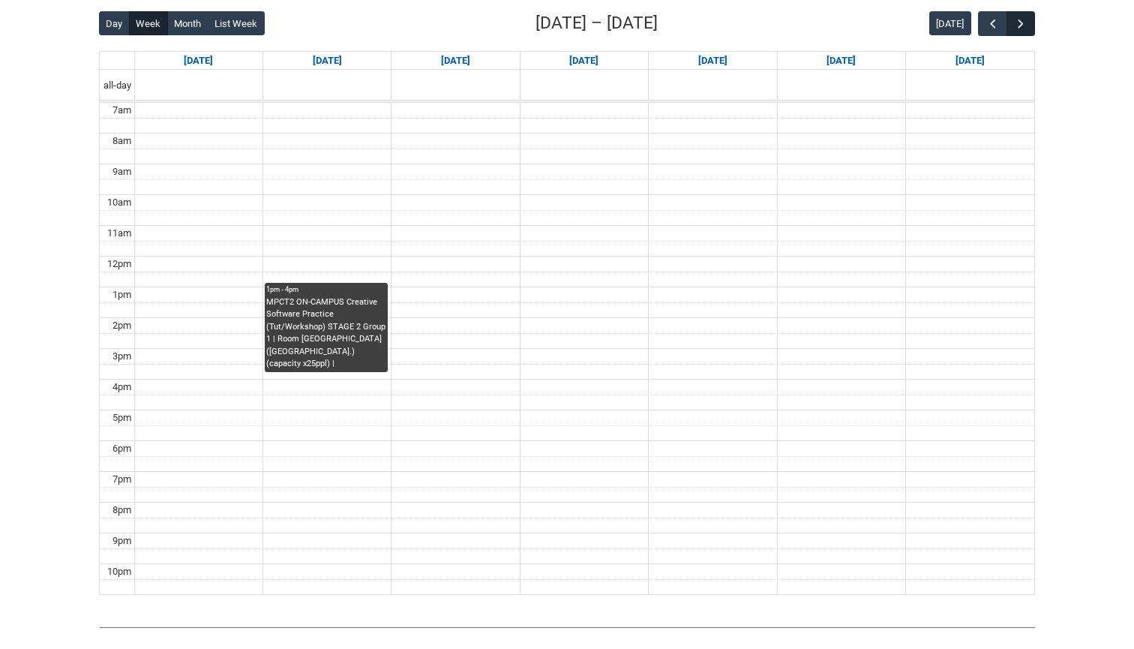
click at [1024, 18] on span "button" at bounding box center [1020, 23] width 15 height 15
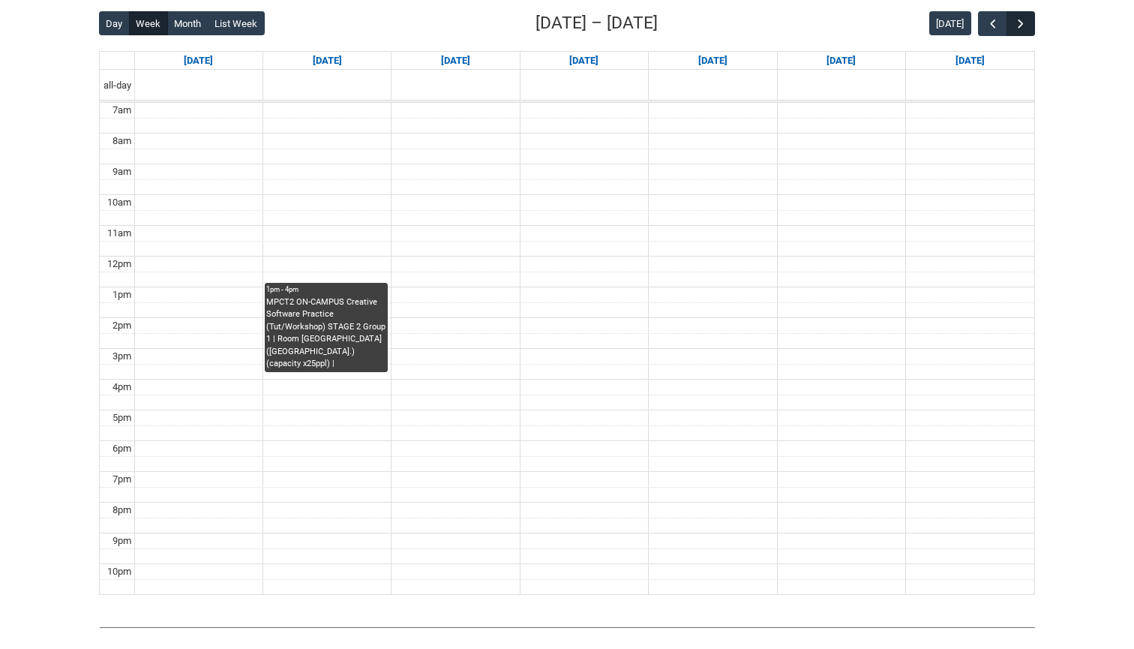
click at [1024, 18] on span "button" at bounding box center [1020, 23] width 15 height 15
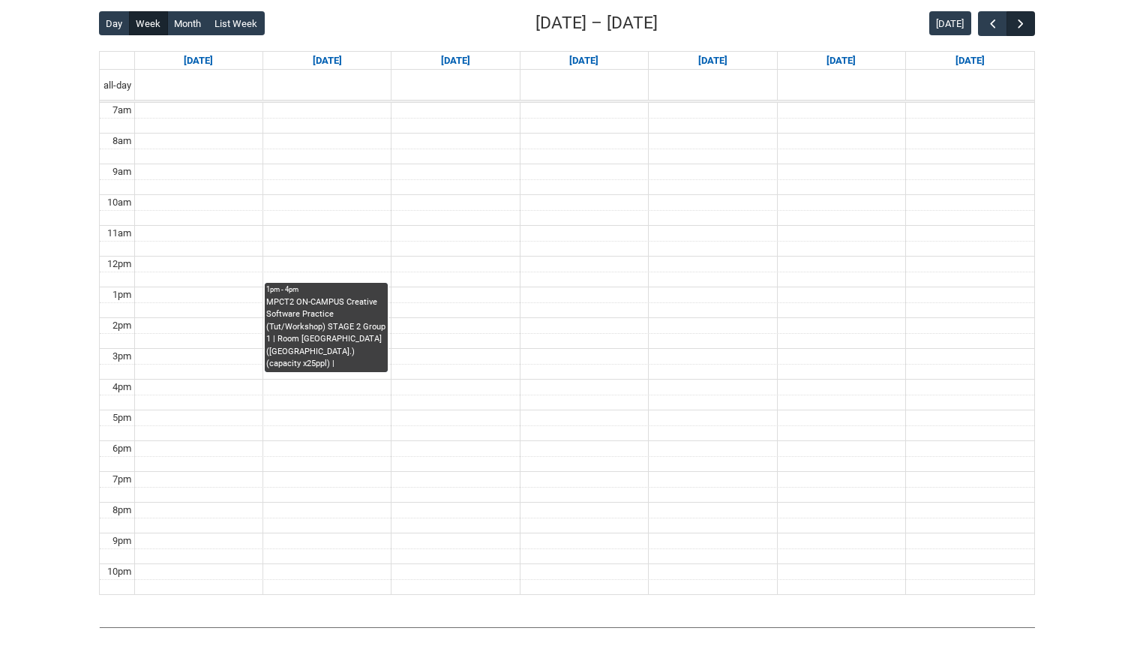
click at [1024, 18] on span "button" at bounding box center [1020, 23] width 15 height 15
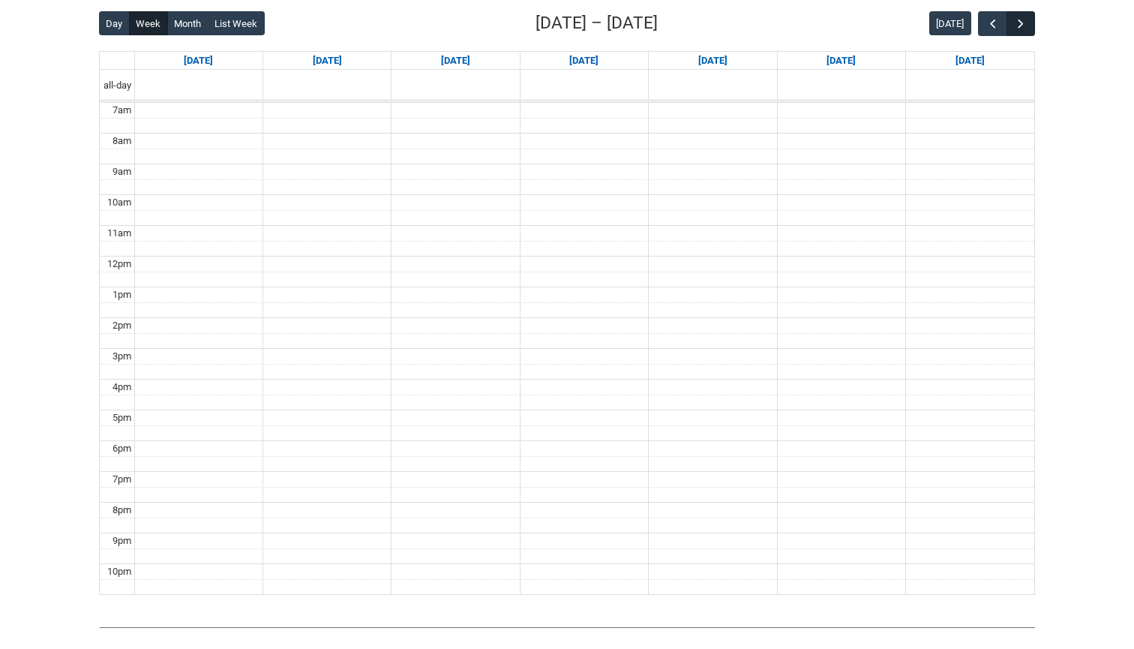
click at [1024, 18] on span "button" at bounding box center [1020, 23] width 15 height 15
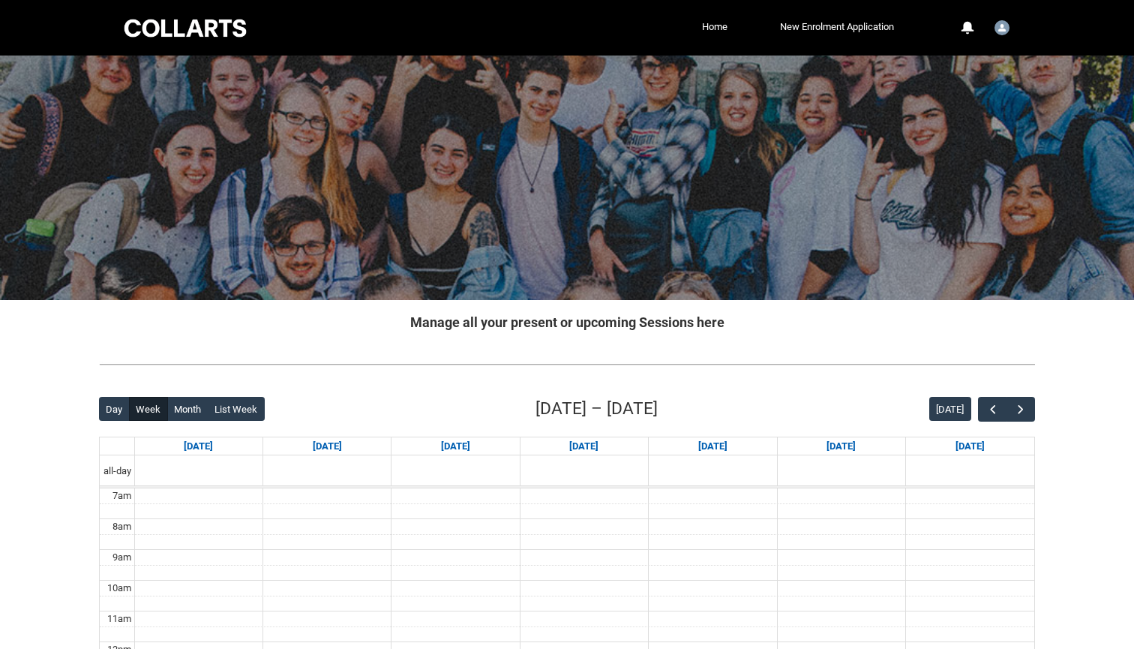
scroll to position [0, 0]
click at [721, 31] on link "Home" at bounding box center [714, 27] width 33 height 22
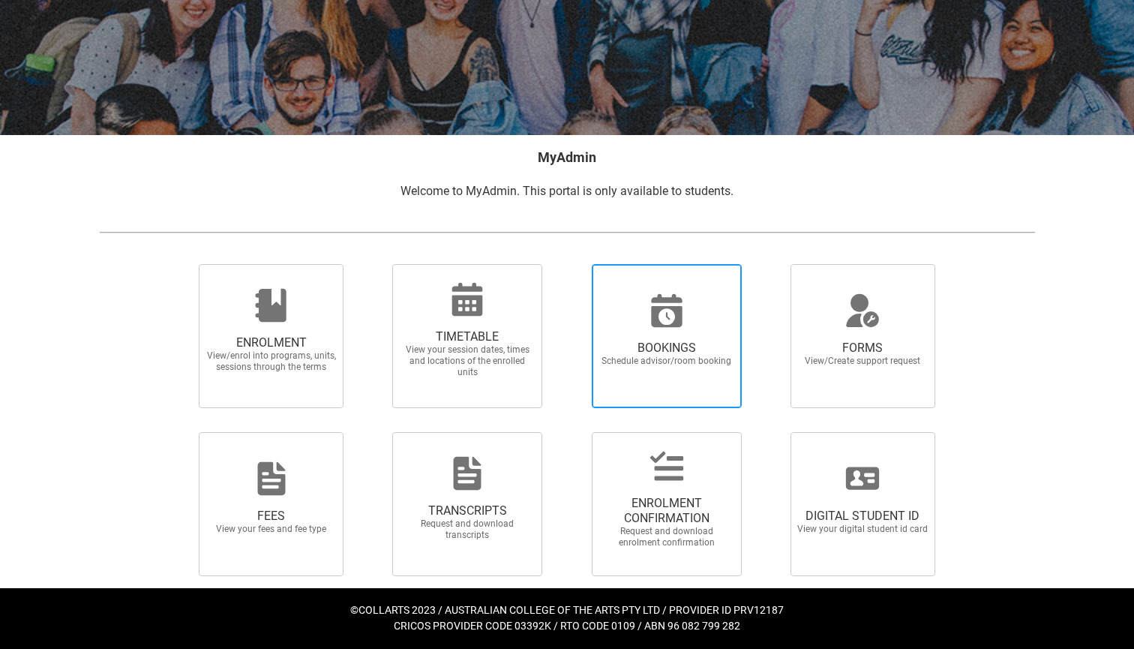
scroll to position [163, 0]
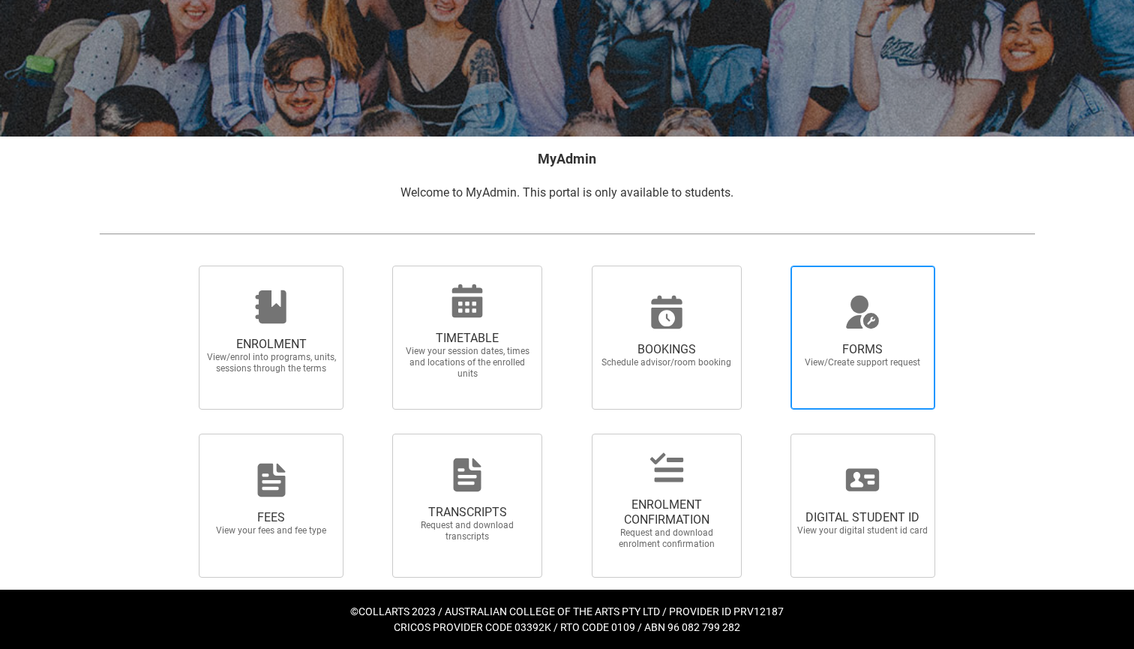
click at [898, 332] on span "FORMS View/Create support request" at bounding box center [862, 355] width 144 height 50
click at [772, 265] on input "FORMS View/Create support request" at bounding box center [772, 265] width 1 height 1
radio input "true"
